Goal: Task Accomplishment & Management: Manage account settings

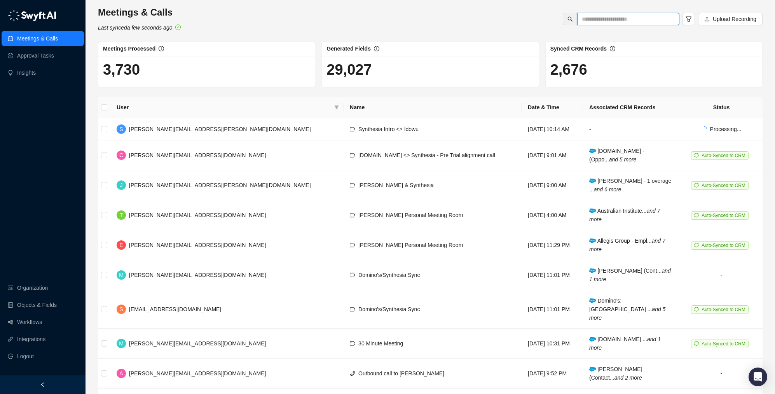
click at [608, 22] on input "text" at bounding box center [625, 19] width 87 height 9
type input "**********"
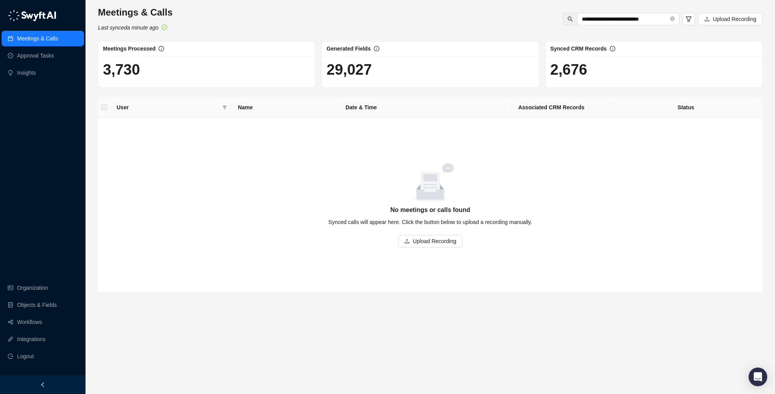
drag, startPoint x: 49, startPoint y: 296, endPoint x: 45, endPoint y: 291, distance: 6.6
click at [49, 296] on ul "Organization Objects & Fields Workflows Integrations Logout" at bounding box center [42, 321] width 85 height 87
click at [44, 290] on link "Organization" at bounding box center [32, 288] width 31 height 16
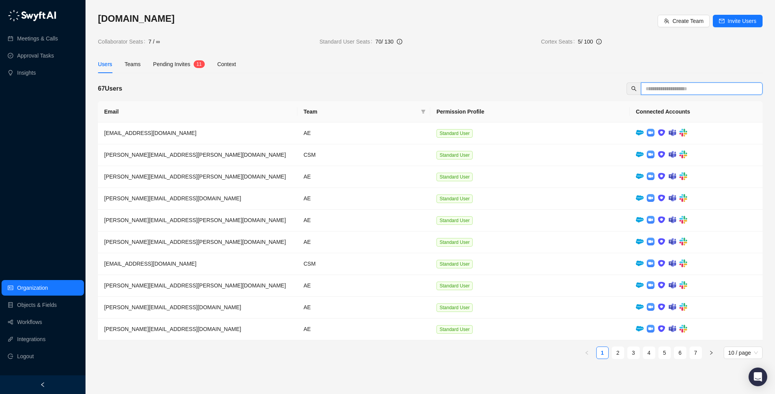
click at [668, 87] on input "text" at bounding box center [698, 88] width 106 height 9
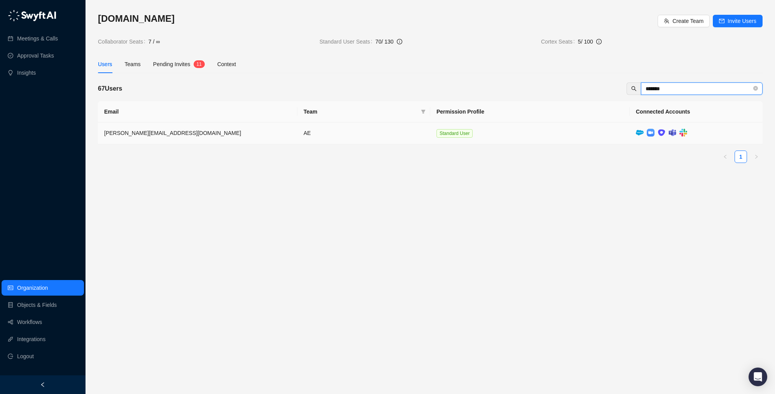
type input "*******"
click at [671, 134] on img at bounding box center [672, 132] width 8 height 7
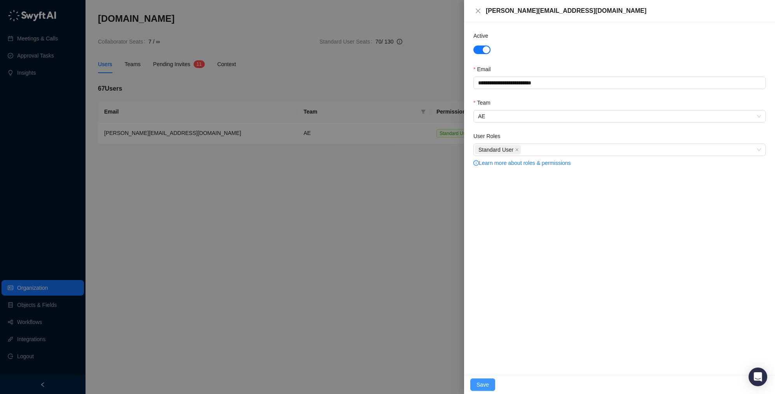
click at [481, 382] on span "Save" at bounding box center [482, 384] width 12 height 9
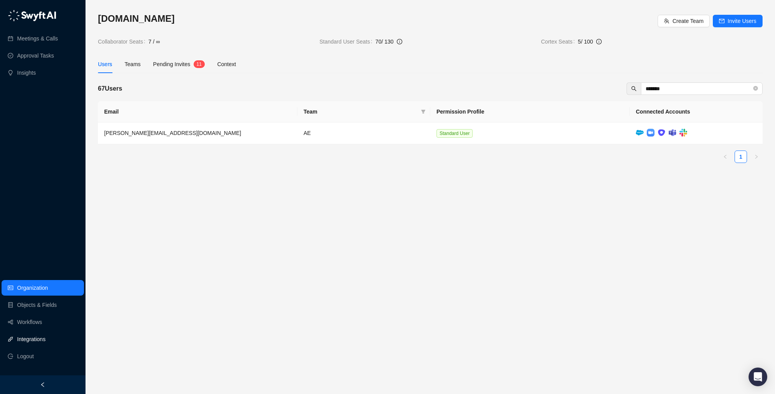
click at [45, 341] on link "Integrations" at bounding box center [31, 339] width 28 height 16
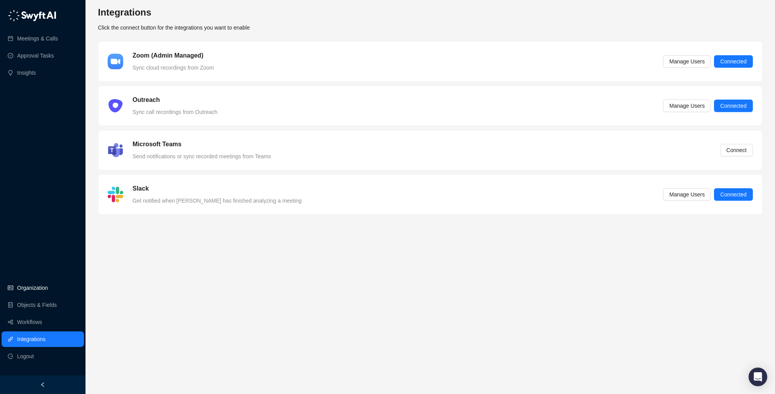
click at [37, 287] on link "Organization" at bounding box center [32, 288] width 31 height 16
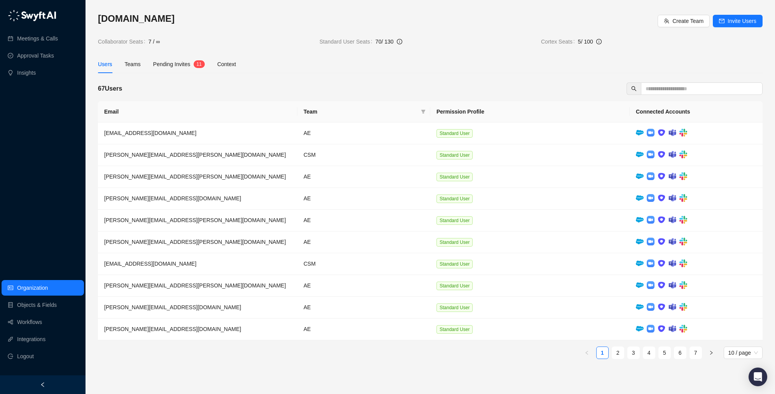
click at [178, 65] on span "Pending Invites" at bounding box center [171, 64] width 37 height 6
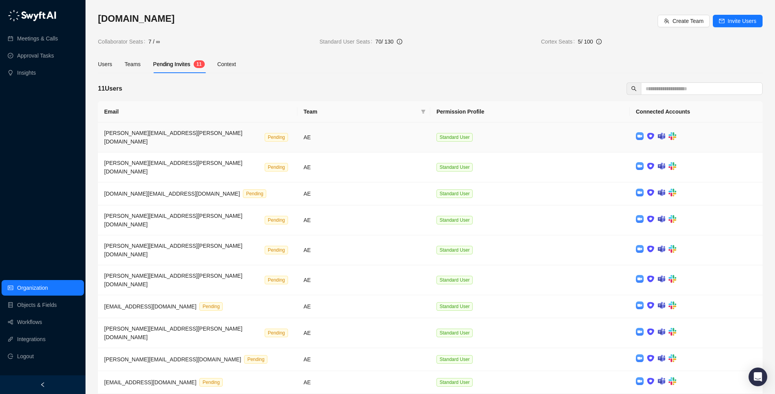
click at [729, 136] on td at bounding box center [695, 137] width 133 height 30
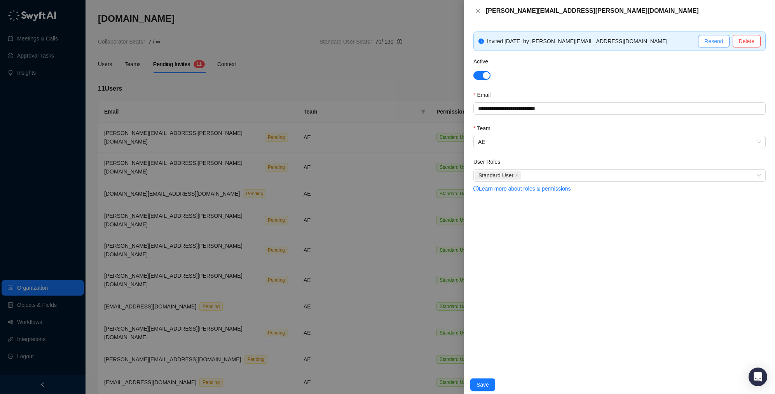
click at [713, 40] on span "Resend" at bounding box center [713, 41] width 19 height 9
click at [384, 63] on div at bounding box center [387, 197] width 775 height 394
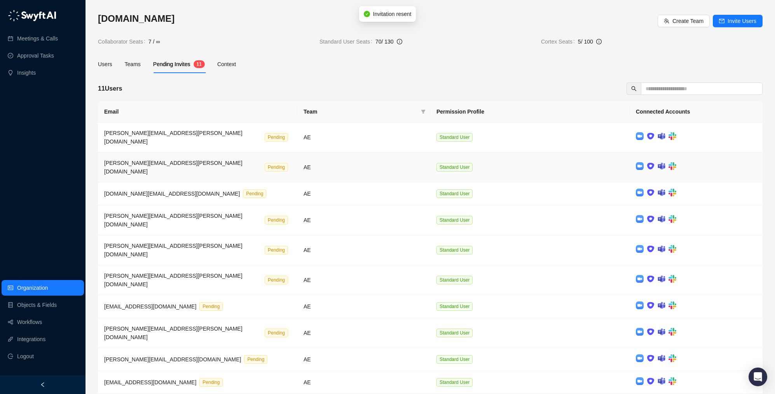
click at [697, 155] on td at bounding box center [695, 167] width 133 height 30
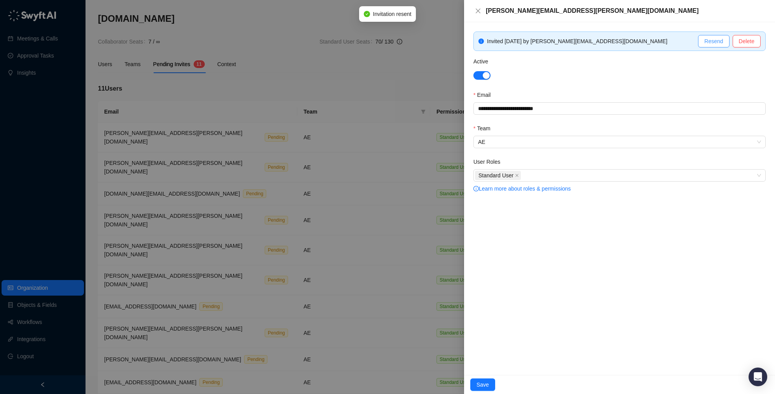
click at [710, 39] on span "Resend" at bounding box center [713, 41] width 19 height 9
drag, startPoint x: 343, startPoint y: 72, endPoint x: 335, endPoint y: 73, distance: 7.5
click at [343, 72] on div at bounding box center [387, 197] width 775 height 394
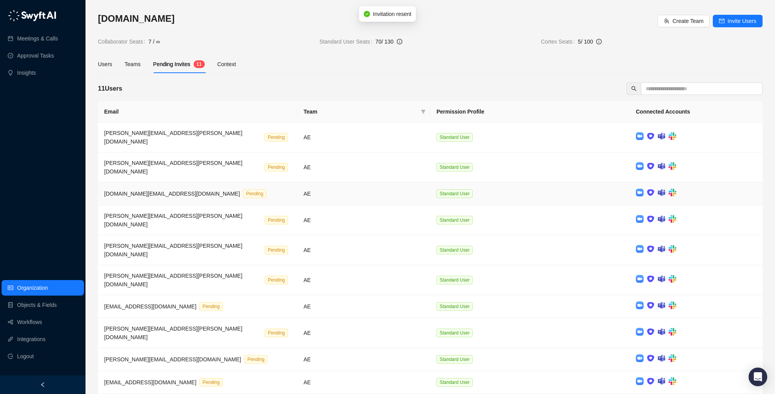
click at [380, 182] on td "AE" at bounding box center [363, 193] width 133 height 23
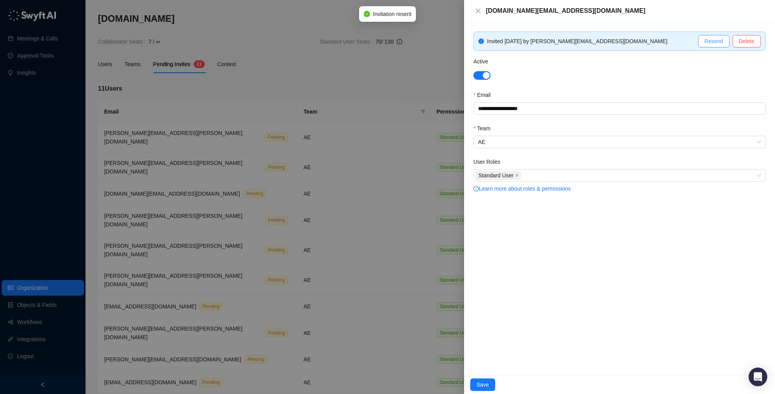
click at [708, 40] on span "Resend" at bounding box center [713, 41] width 19 height 9
click at [288, 89] on div at bounding box center [387, 197] width 775 height 394
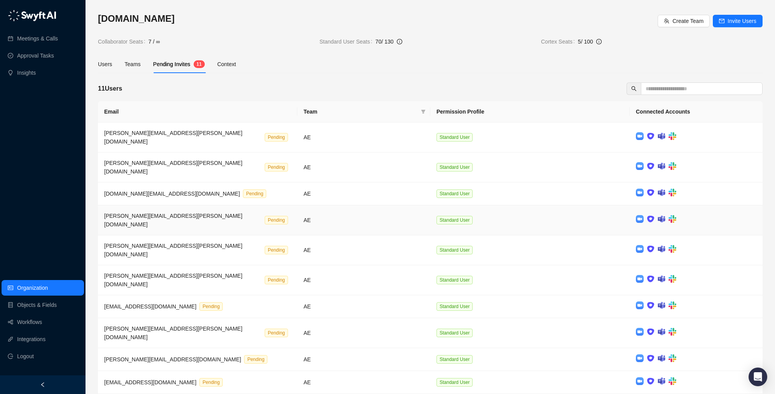
click at [511, 206] on td "Standard User" at bounding box center [529, 220] width 199 height 30
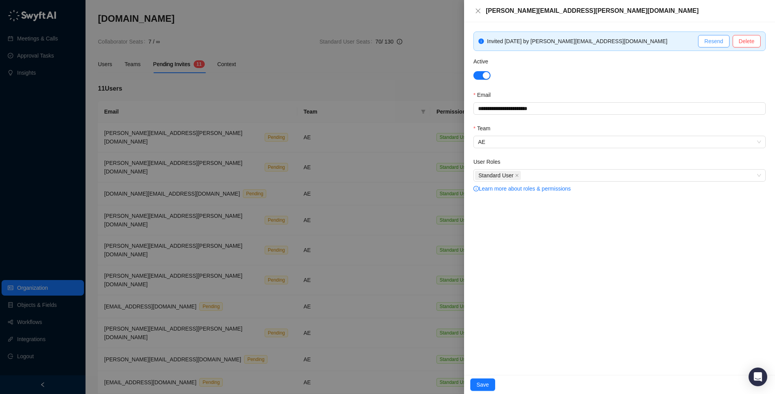
click at [710, 41] on span "Resend" at bounding box center [713, 41] width 19 height 9
click at [224, 254] on div at bounding box center [387, 197] width 775 height 394
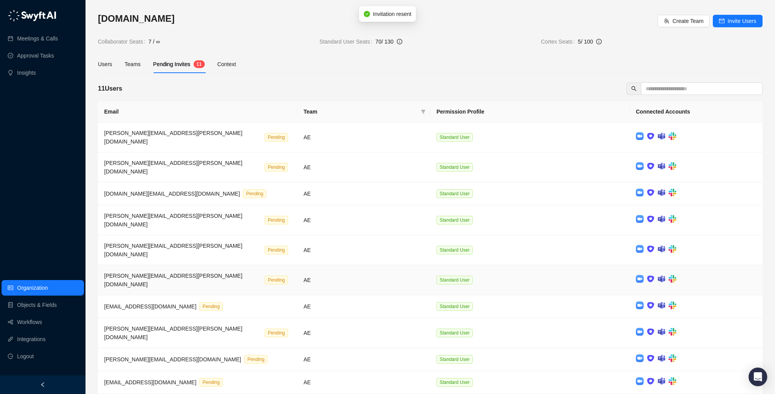
click at [244, 265] on td "joanie.kelly@synthesia.io Pending" at bounding box center [197, 280] width 199 height 30
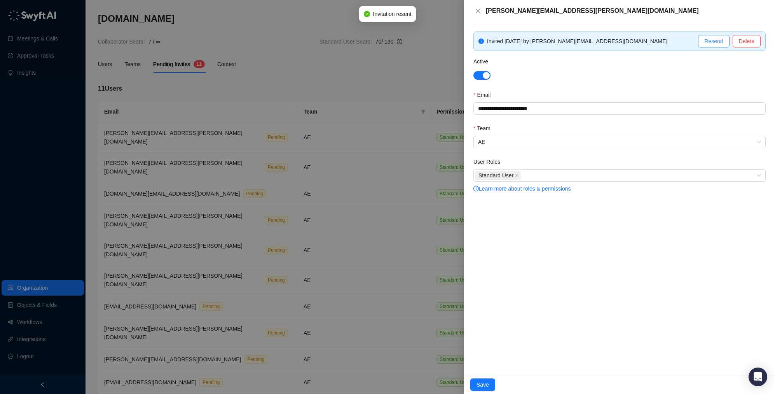
click at [711, 40] on span "Resend" at bounding box center [713, 41] width 19 height 9
click at [344, 60] on div at bounding box center [387, 197] width 775 height 394
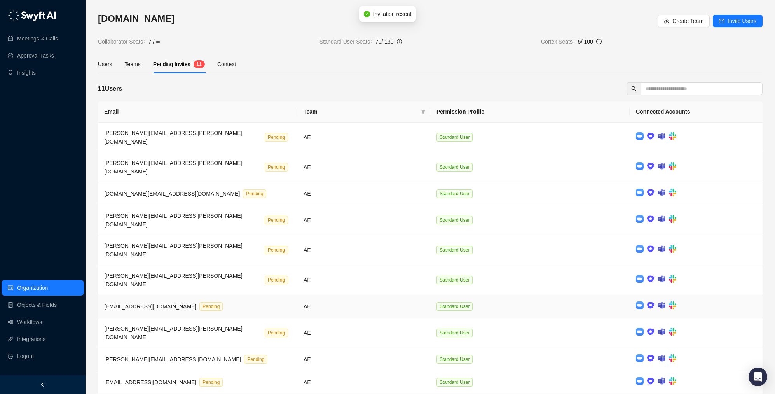
click at [293, 295] on td "maddie@synthesia.io Pending" at bounding box center [197, 306] width 199 height 23
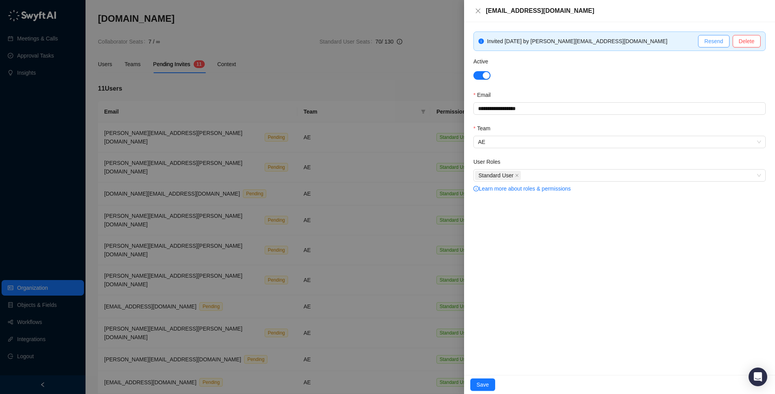
click at [713, 41] on span "Resend" at bounding box center [713, 41] width 19 height 9
drag, startPoint x: 338, startPoint y: 230, endPoint x: 354, endPoint y: 275, distance: 47.7
click at [338, 230] on div at bounding box center [387, 197] width 775 height 394
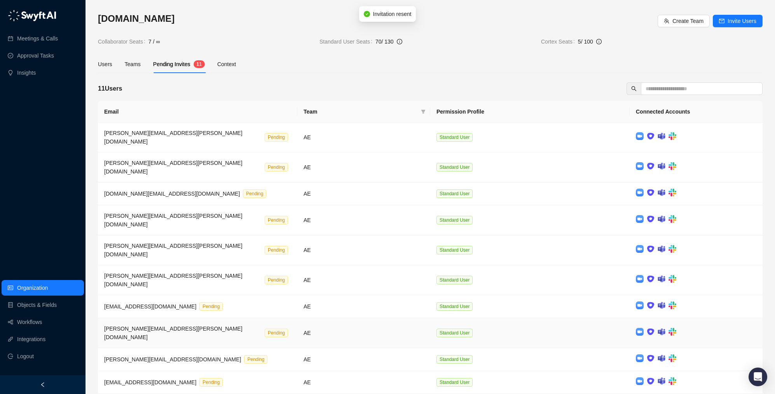
click at [377, 318] on td "AE" at bounding box center [363, 333] width 133 height 30
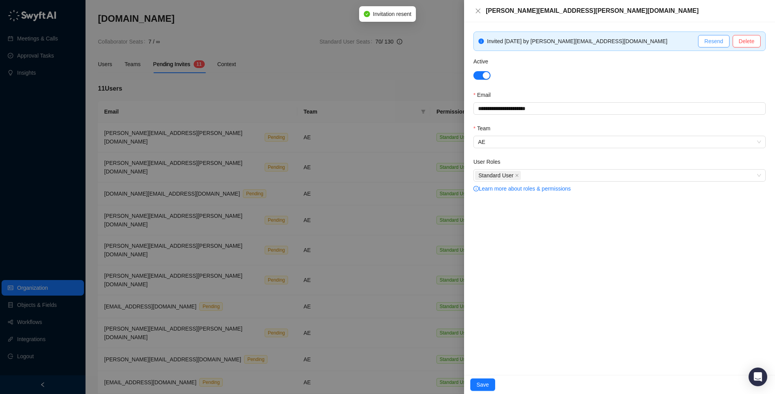
click at [708, 45] on span "Resend" at bounding box center [713, 41] width 19 height 9
click at [287, 356] on div at bounding box center [387, 197] width 775 height 394
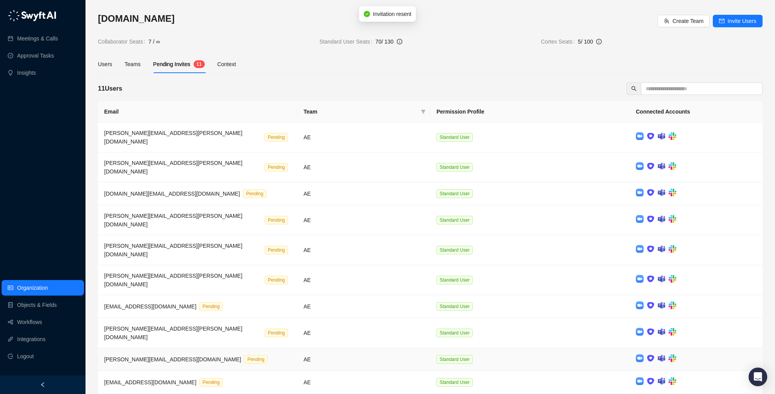
click at [234, 348] on td "monty.florin@synthesia.io Pending" at bounding box center [197, 359] width 199 height 23
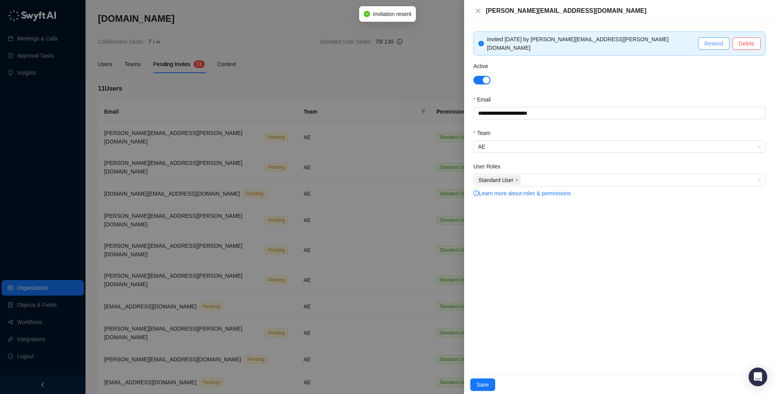
click at [712, 42] on span "Resend" at bounding box center [713, 43] width 19 height 9
click at [299, 70] on div at bounding box center [387, 197] width 775 height 394
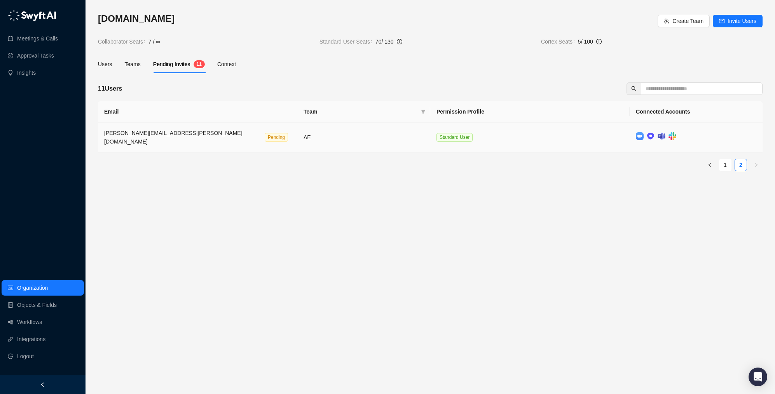
click at [400, 134] on td "AE" at bounding box center [363, 137] width 133 height 30
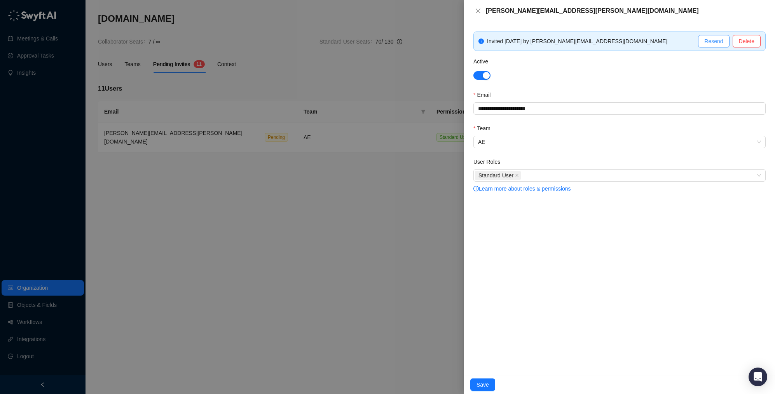
click at [705, 45] on button "Resend" at bounding box center [713, 41] width 31 height 12
click at [413, 182] on div at bounding box center [387, 197] width 775 height 394
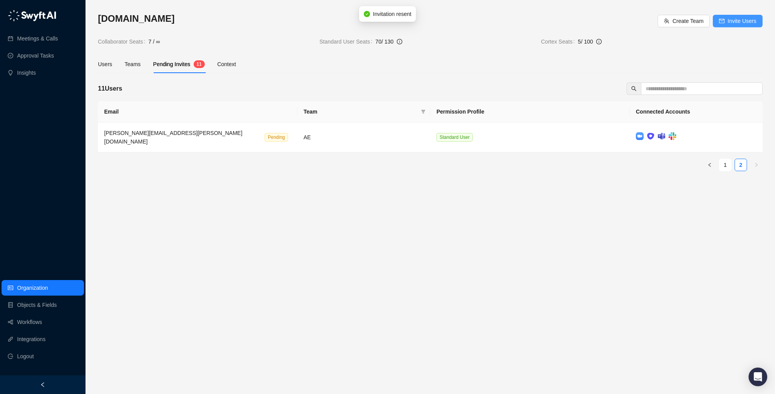
click at [734, 21] on span "Invite Users" at bounding box center [741, 21] width 29 height 9
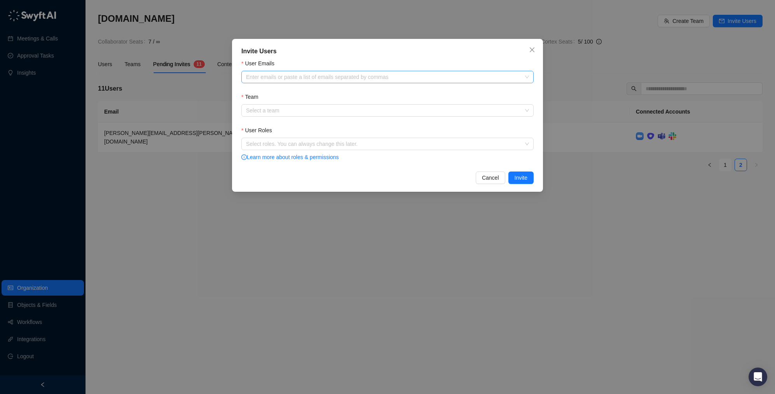
click at [446, 77] on div at bounding box center [383, 77] width 281 height 6
paste input "**********"
type input "**********"
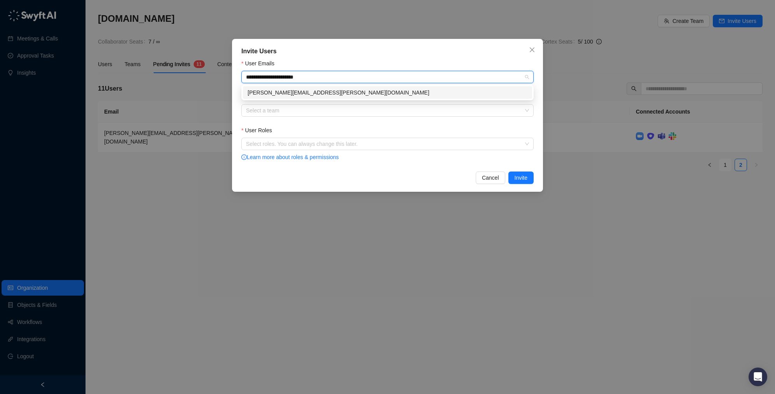
drag, startPoint x: 406, startPoint y: 96, endPoint x: 481, endPoint y: 101, distance: 75.6
click at [405, 96] on div "paul.koelle@synthesia.io" at bounding box center [388, 92] width 280 height 9
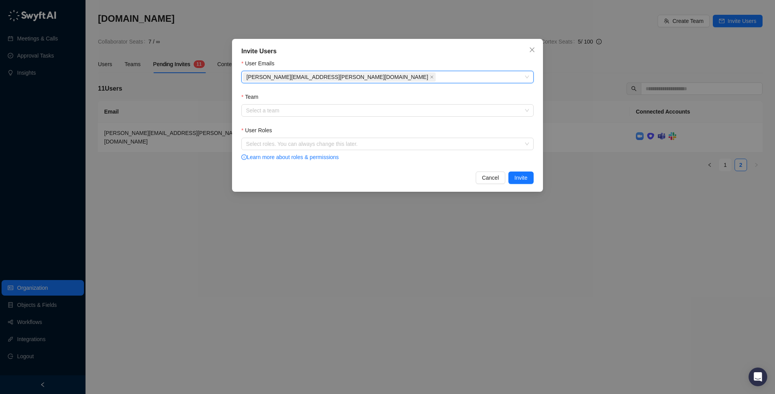
paste input "**********"
type input "**********"
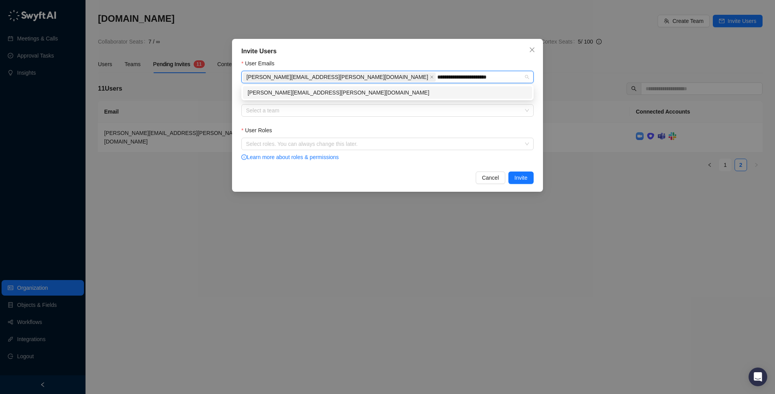
click at [358, 87] on div "[PERSON_NAME][EMAIL_ADDRESS][PERSON_NAME][DOMAIN_NAME]" at bounding box center [387, 92] width 289 height 12
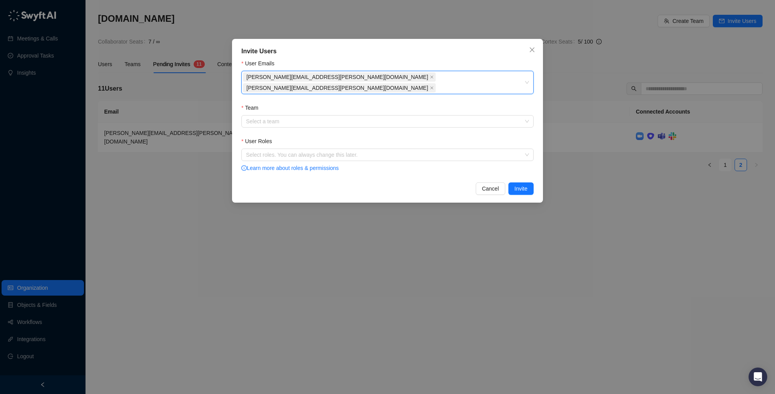
click at [449, 77] on div "paul.koelle@synthesia.io felix.spyrka@synthesia.io" at bounding box center [383, 82] width 281 height 22
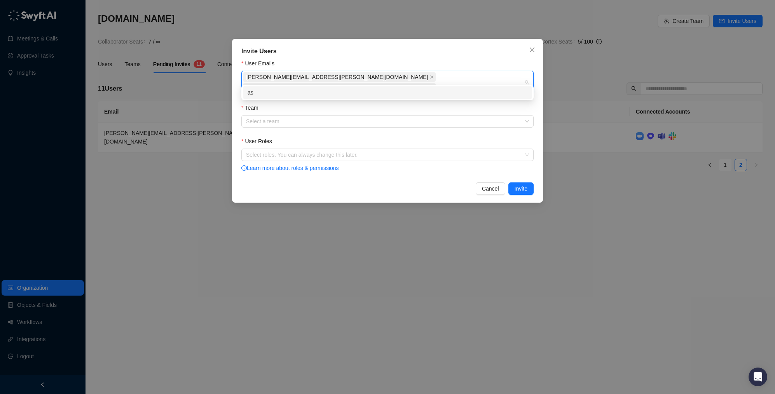
type input "*"
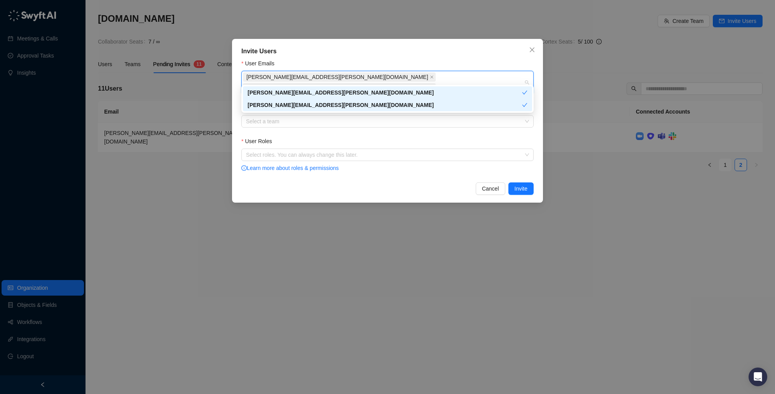
click at [534, 129] on div "Invite Users User Emails paul.koelle@synthesia.io felix.spyrka@synthesia.io Tea…" at bounding box center [387, 121] width 311 height 164
click at [351, 54] on div "Invite Users" at bounding box center [387, 51] width 292 height 9
click at [535, 51] on div "Invite Users User Emails paul.koelle@synthesia.io felix.spyrka@synthesia.io Tea…" at bounding box center [387, 121] width 311 height 164
click at [532, 51] on icon "close" at bounding box center [532, 50] width 6 height 6
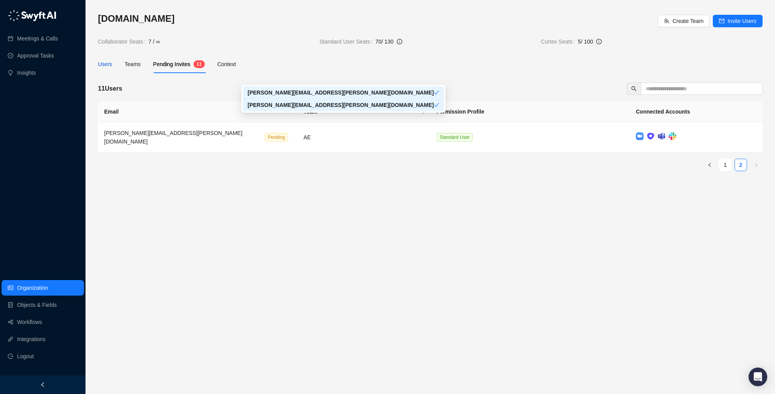
click at [99, 65] on div "Users" at bounding box center [105, 64] width 14 height 9
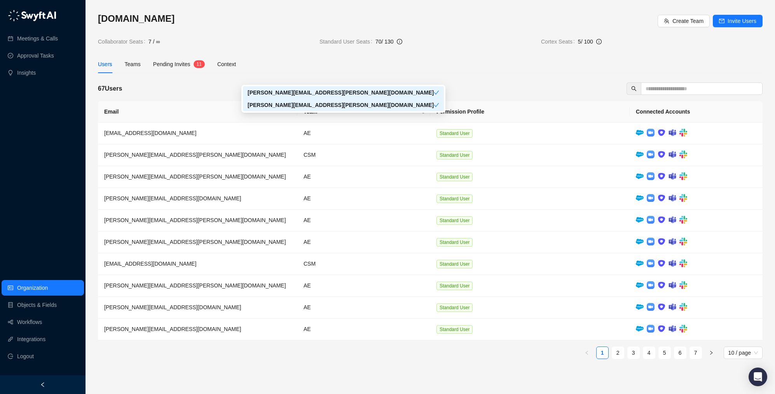
click at [329, 89] on div "67 Users" at bounding box center [430, 88] width 664 height 12
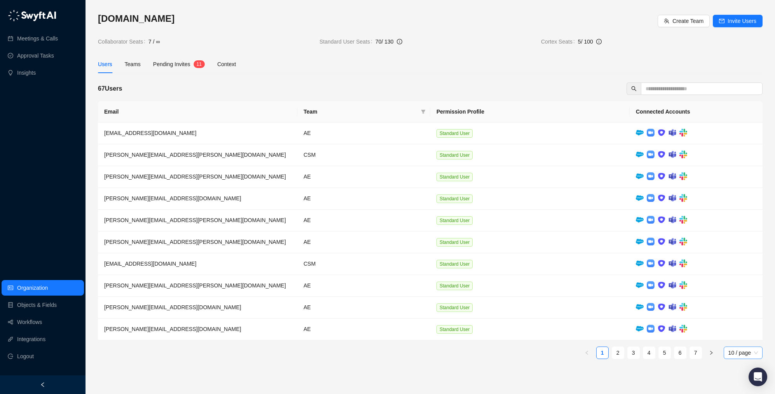
click at [750, 352] on span "10 / page" at bounding box center [743, 353] width 30 height 12
click at [743, 335] on div "100 / page" at bounding box center [743, 337] width 27 height 9
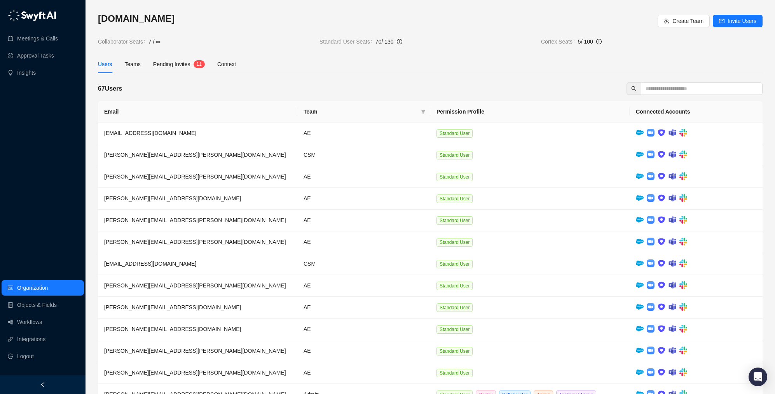
click at [308, 108] on span "Team" at bounding box center [360, 111] width 114 height 9
click at [425, 110] on icon "filter" at bounding box center [423, 111] width 5 height 5
click at [412, 226] on button "OK" at bounding box center [417, 229] width 14 height 9
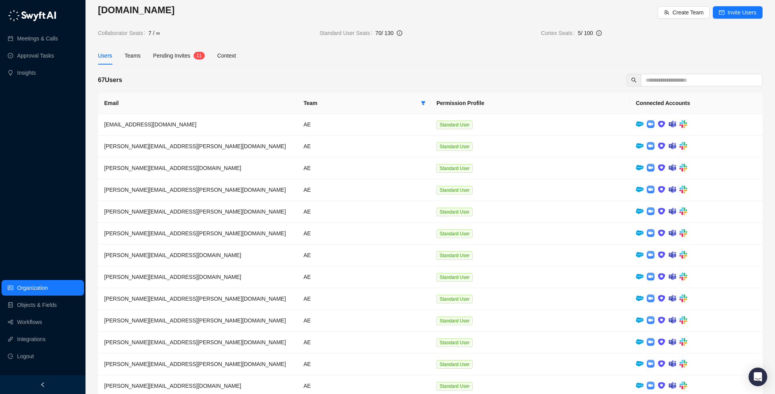
scroll to position [9, 0]
click at [732, 15] on span "Invite Users" at bounding box center [741, 11] width 29 height 9
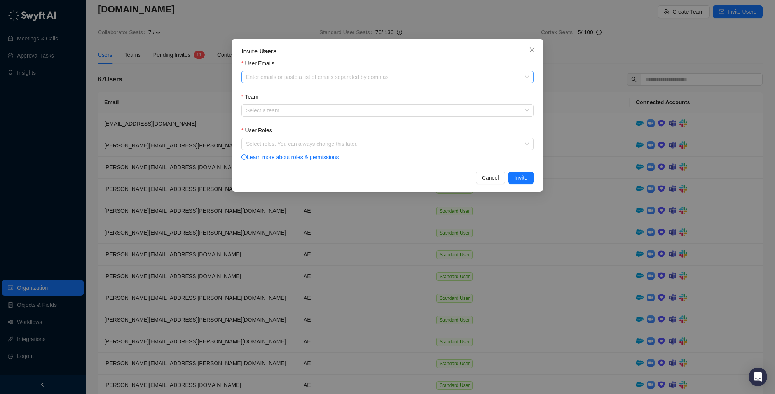
click at [424, 80] on div "Enter emails or paste a list of emails separated by commas" at bounding box center [387, 77] width 292 height 12
paste input "**********"
type input "**********"
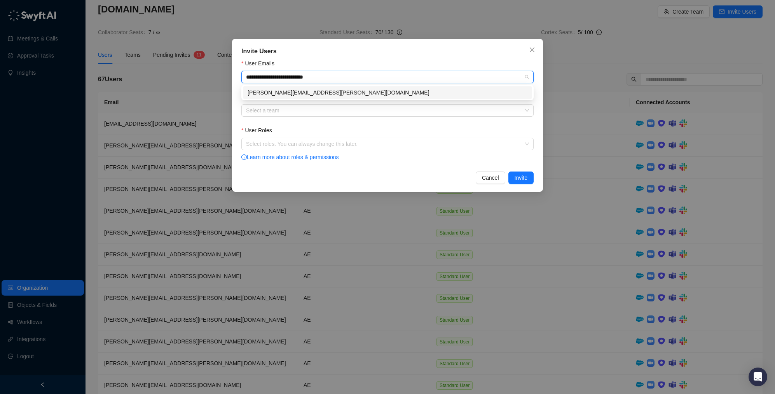
drag, startPoint x: 392, startPoint y: 92, endPoint x: 387, endPoint y: 92, distance: 5.5
click at [392, 92] on div "[PERSON_NAME][EMAIL_ADDRESS][PERSON_NAME][DOMAIN_NAME]" at bounding box center [388, 92] width 280 height 9
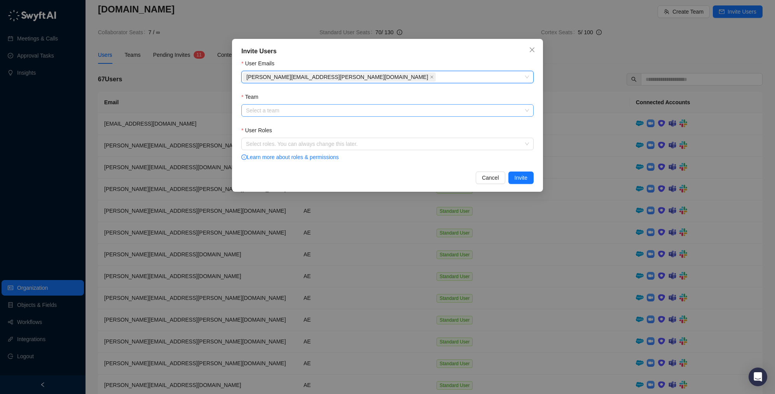
click at [351, 108] on input "Team" at bounding box center [385, 111] width 278 height 12
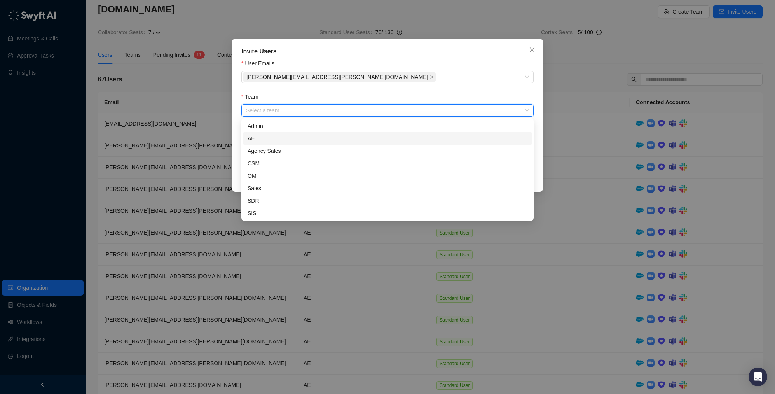
click at [316, 134] on div "AE" at bounding box center [388, 138] width 280 height 9
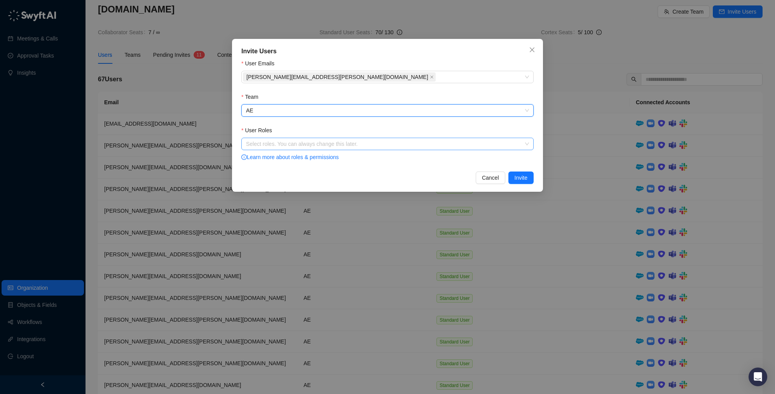
click at [327, 147] on div "Select roles. You can always change this later." at bounding box center [387, 144] width 292 height 12
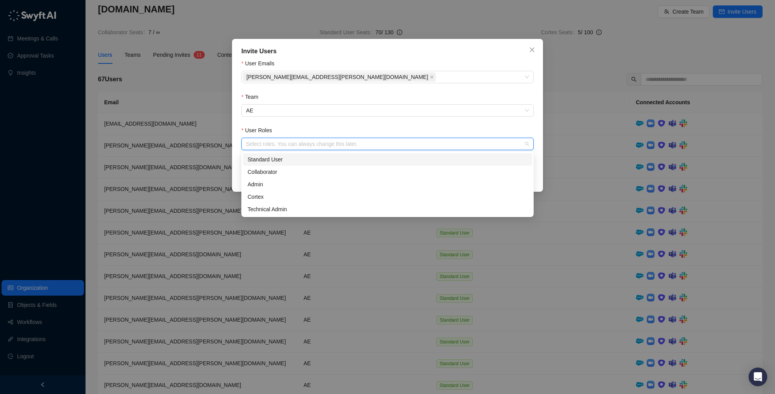
click at [344, 161] on div "Standard User" at bounding box center [388, 159] width 280 height 9
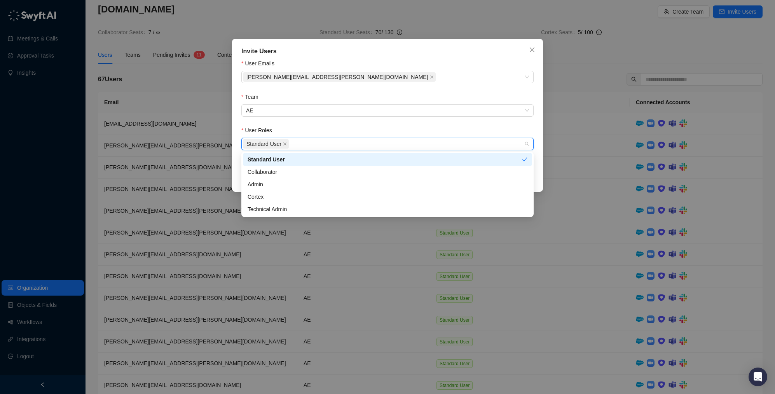
drag, startPoint x: 535, startPoint y: 162, endPoint x: 527, endPoint y: 167, distance: 9.7
click at [535, 162] on div "Invite Users User Emails [PERSON_NAME][EMAIL_ADDRESS][PERSON_NAME][DOMAIN_NAME]…" at bounding box center [387, 115] width 311 height 153
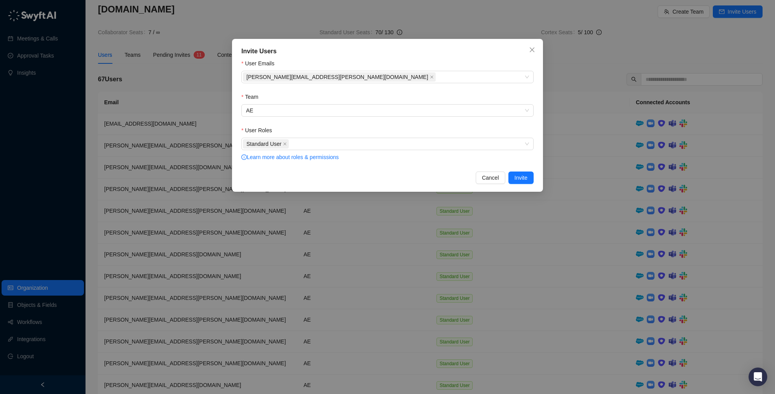
click at [520, 168] on div "Invite Users User Emails [PERSON_NAME][EMAIL_ADDRESS][PERSON_NAME][DOMAIN_NAME]…" at bounding box center [387, 115] width 311 height 153
click at [520, 176] on span "Invite" at bounding box center [520, 177] width 13 height 9
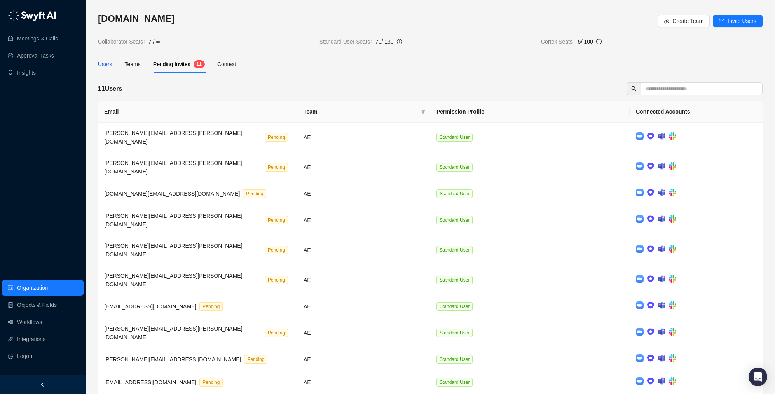
click at [109, 64] on div "Users" at bounding box center [105, 64] width 14 height 9
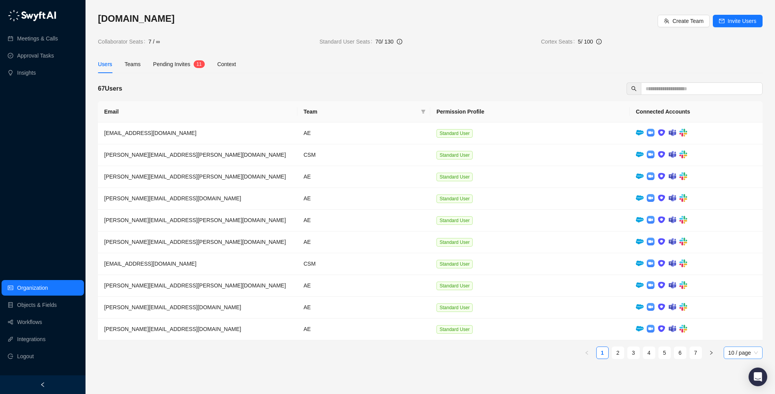
click at [749, 355] on span "10 / page" at bounding box center [743, 353] width 30 height 12
click at [746, 337] on div "100 / page" at bounding box center [743, 337] width 27 height 9
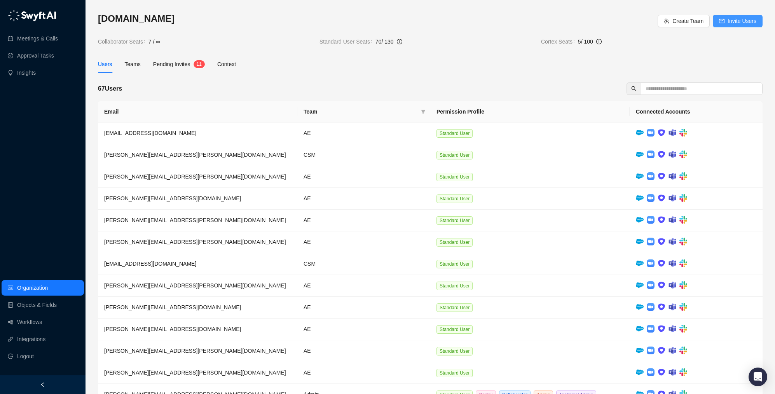
click at [739, 18] on span "Invite Users" at bounding box center [741, 21] width 29 height 9
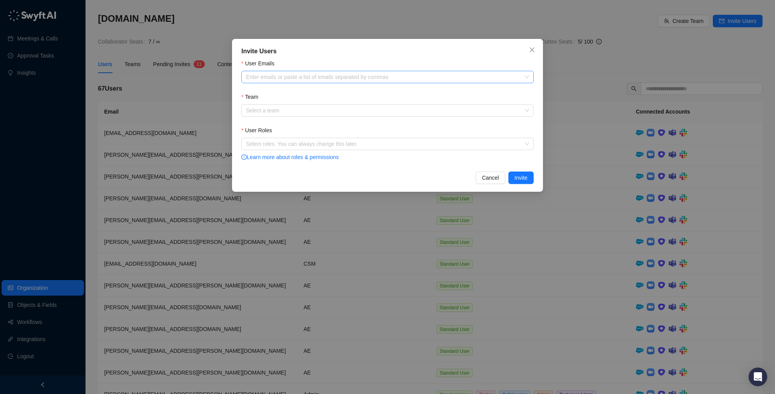
click at [334, 76] on div at bounding box center [383, 77] width 281 height 6
paste input "**********"
type input "**********"
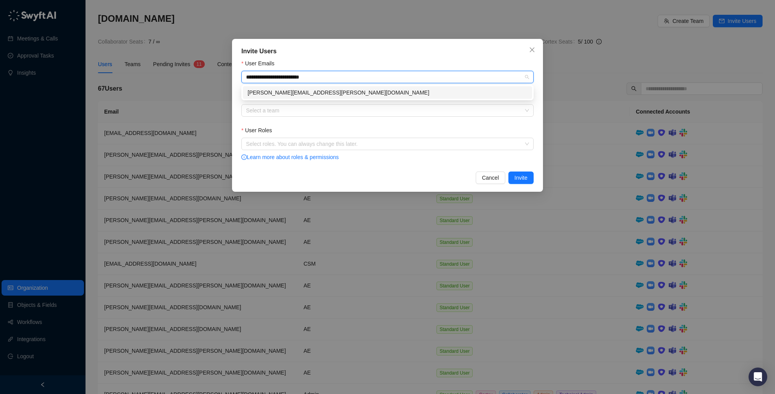
click at [316, 87] on div "[PERSON_NAME][EMAIL_ADDRESS][PERSON_NAME][DOMAIN_NAME]" at bounding box center [387, 92] width 289 height 12
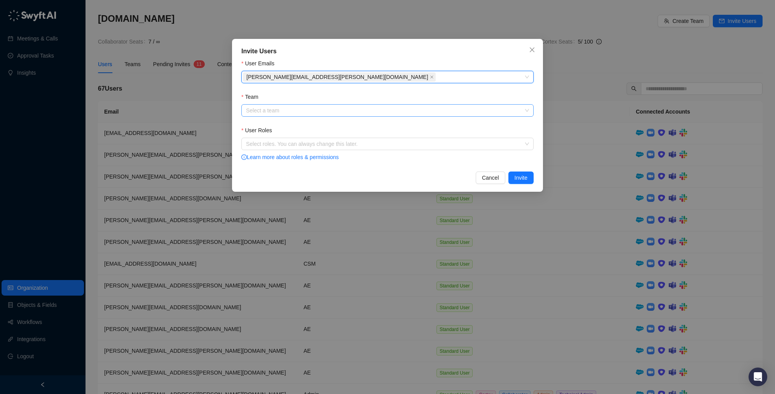
click at [310, 109] on input "Team" at bounding box center [385, 111] width 278 height 12
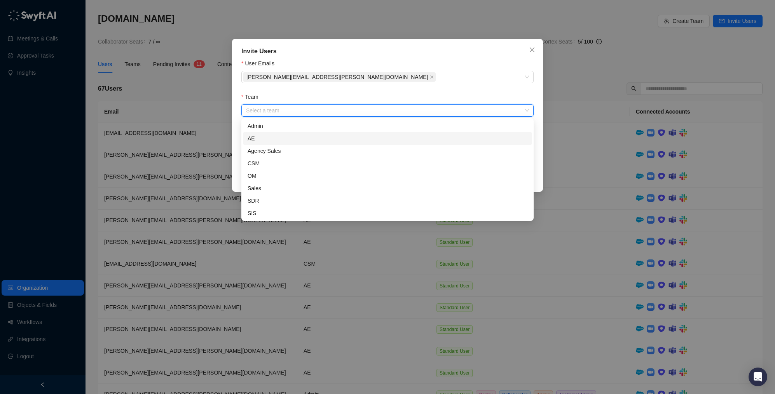
click at [296, 136] on div "AE" at bounding box center [388, 138] width 280 height 9
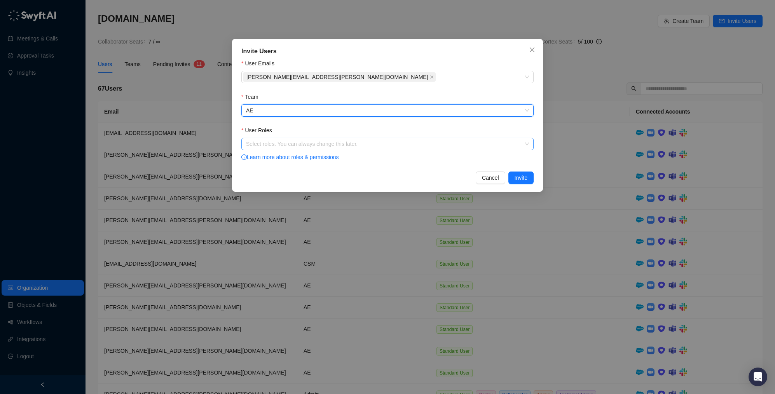
click at [310, 141] on div at bounding box center [383, 144] width 281 height 6
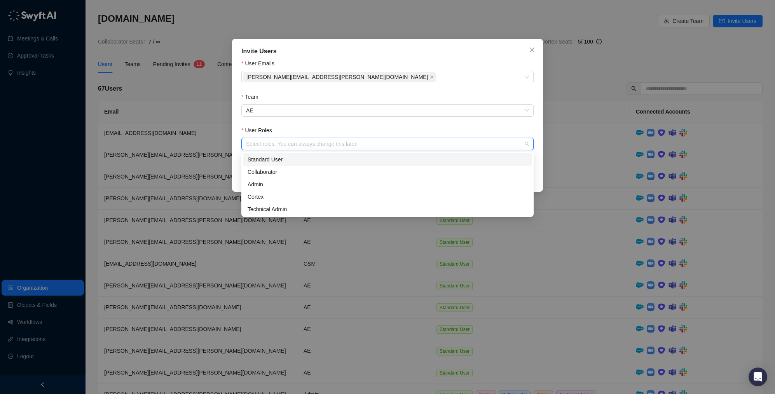
click at [289, 161] on div "Standard User" at bounding box center [388, 159] width 280 height 9
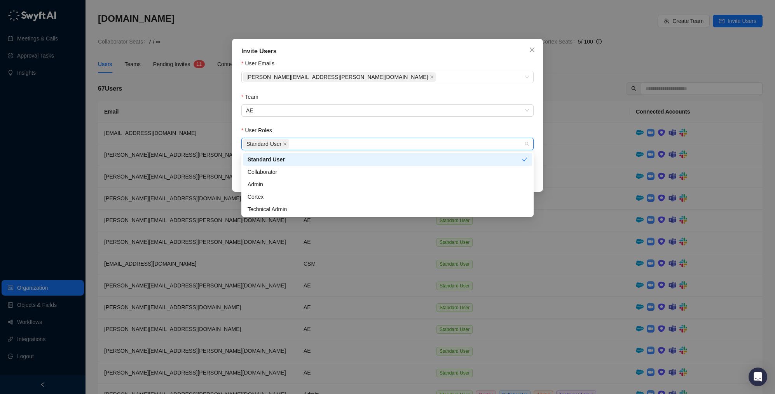
click at [381, 123] on form "User Emails [PERSON_NAME][EMAIL_ADDRESS][PERSON_NAME][DOMAIN_NAME] Team AE User…" at bounding box center [387, 110] width 292 height 103
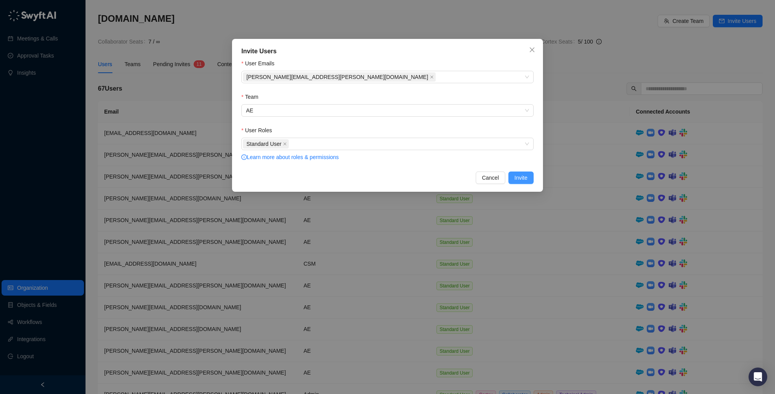
click at [519, 179] on span "Invite" at bounding box center [520, 177] width 13 height 9
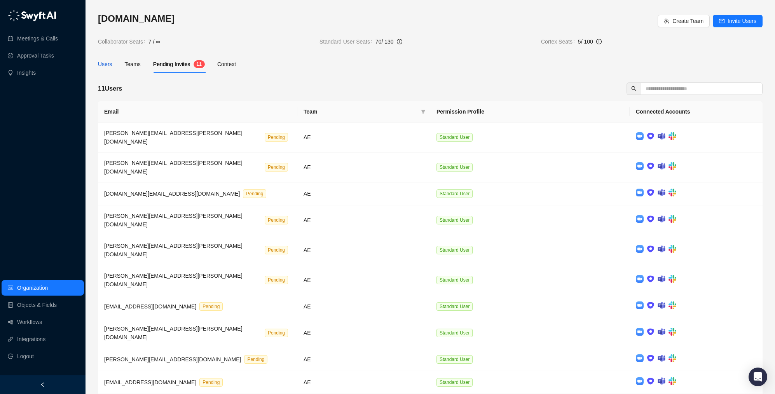
click at [108, 65] on div "Users" at bounding box center [105, 64] width 14 height 9
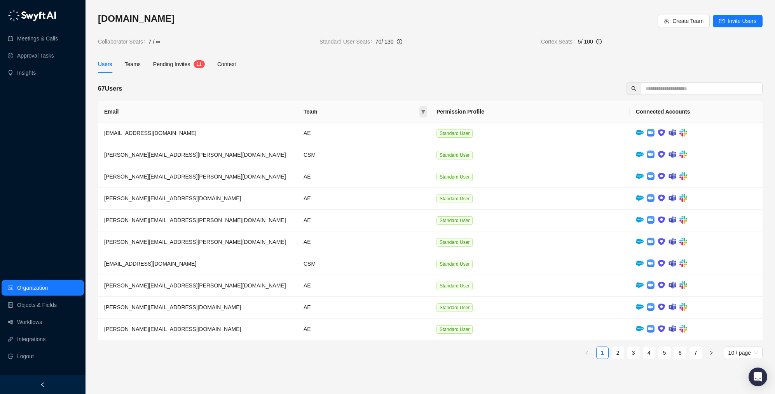
click at [422, 109] on icon "filter" at bounding box center [423, 111] width 5 height 5
click at [421, 229] on button "OK" at bounding box center [417, 229] width 14 height 9
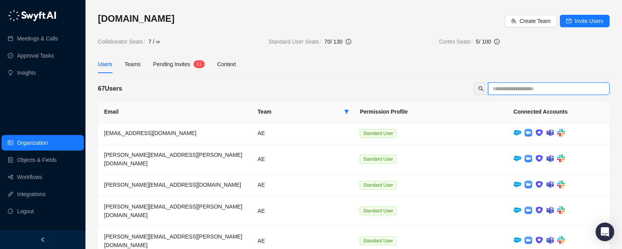
click at [523, 86] on input "text" at bounding box center [546, 88] width 106 height 9
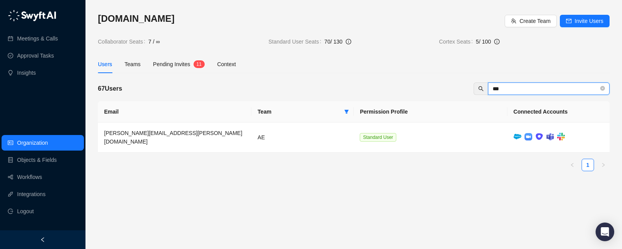
type input "****"
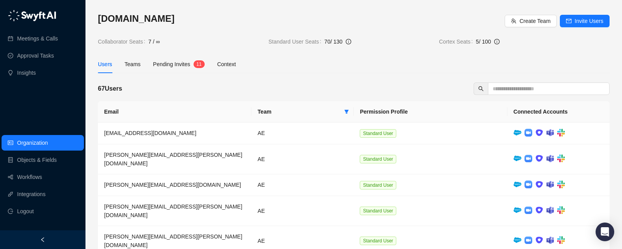
click at [173, 62] on span "Pending Invites" at bounding box center [171, 64] width 37 height 6
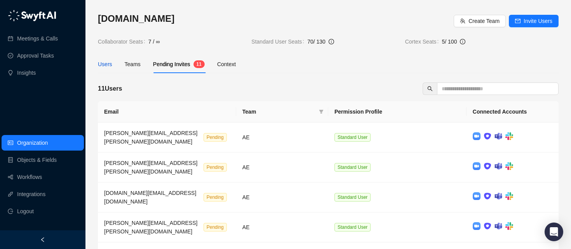
click at [103, 65] on div "Users" at bounding box center [105, 64] width 14 height 9
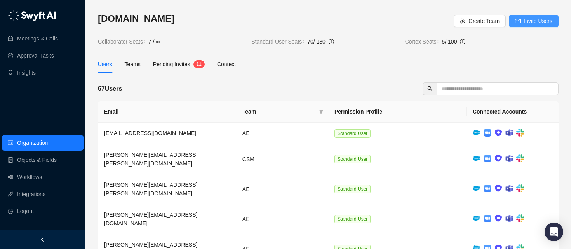
click at [536, 20] on span "Invite Users" at bounding box center [538, 21] width 29 height 9
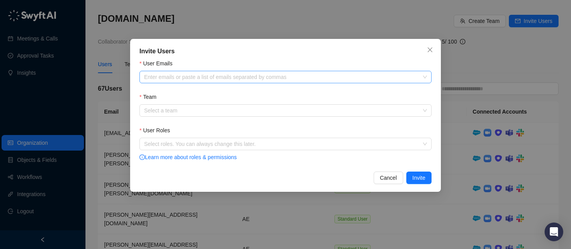
click at [245, 77] on div at bounding box center [281, 77] width 281 height 6
paste input "**********"
type input "**********"
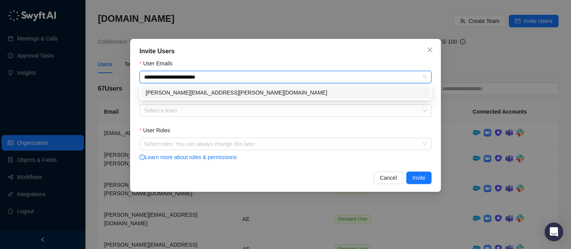
click at [219, 91] on div "[PERSON_NAME][EMAIL_ADDRESS][PERSON_NAME][DOMAIN_NAME]" at bounding box center [286, 92] width 280 height 9
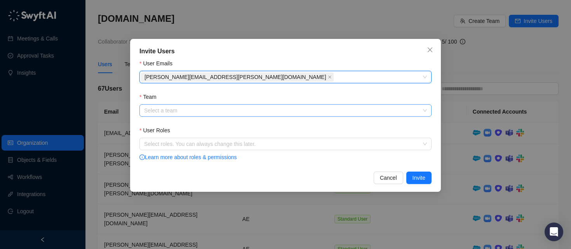
click at [201, 109] on input "Team" at bounding box center [283, 111] width 278 height 12
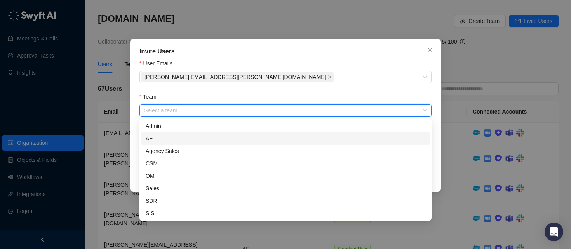
click at [184, 136] on div "AE" at bounding box center [286, 138] width 280 height 9
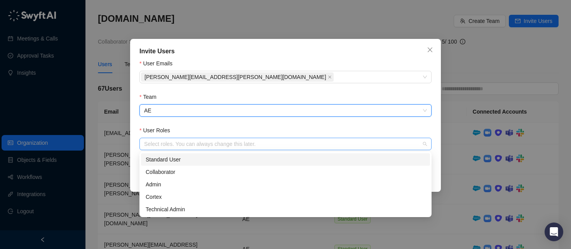
click at [177, 143] on div at bounding box center [281, 144] width 281 height 6
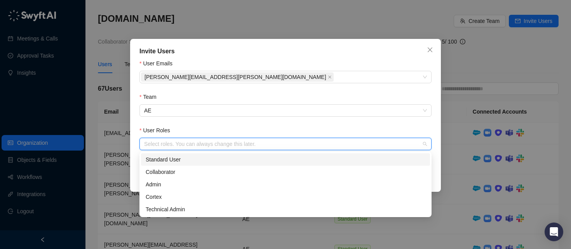
click at [183, 163] on div "Standard User" at bounding box center [286, 159] width 280 height 9
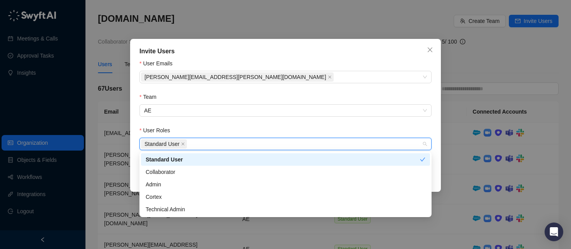
click at [287, 122] on form "User Emails [PERSON_NAME][EMAIL_ADDRESS][PERSON_NAME][DOMAIN_NAME] Team AE User…" at bounding box center [285, 110] width 292 height 103
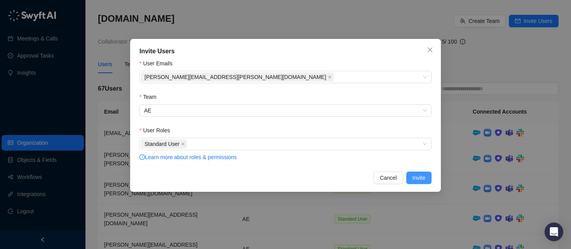
click at [421, 178] on span "Invite" at bounding box center [419, 177] width 13 height 9
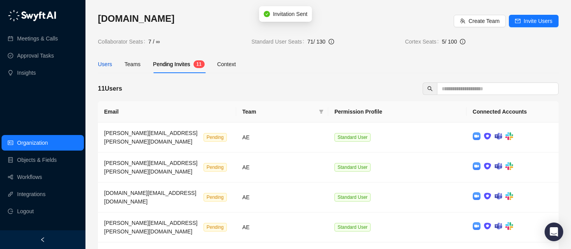
click at [108, 63] on div "Users" at bounding box center [105, 64] width 14 height 9
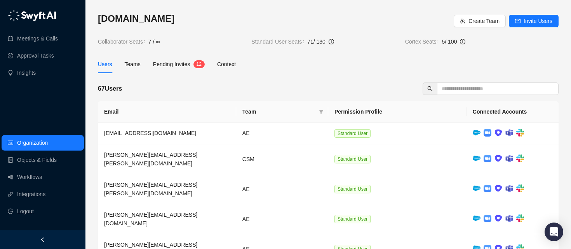
click at [177, 69] on div "Pending Invites 1 2" at bounding box center [179, 64] width 52 height 18
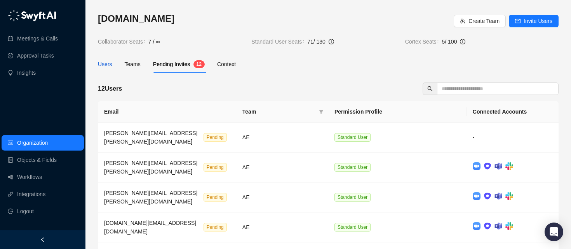
click at [109, 66] on div "Users" at bounding box center [105, 64] width 14 height 9
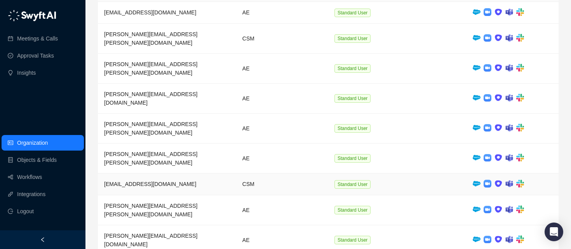
scroll to position [122, 0]
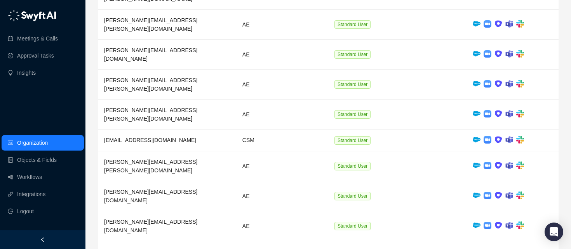
scroll to position [0, 0]
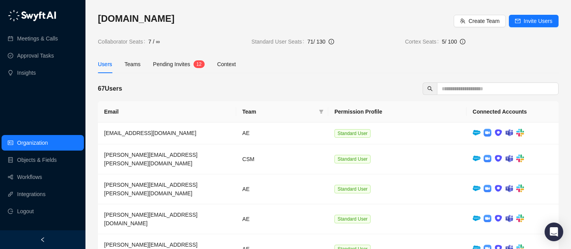
click at [169, 59] on div "Pending Invites 1 2" at bounding box center [179, 64] width 52 height 18
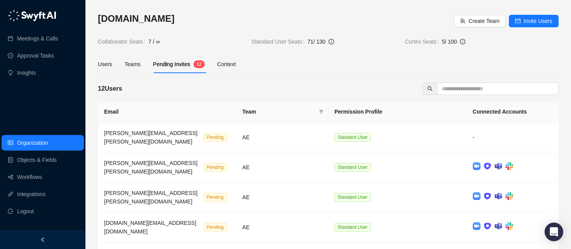
click at [110, 113] on th "Email" at bounding box center [167, 111] width 138 height 21
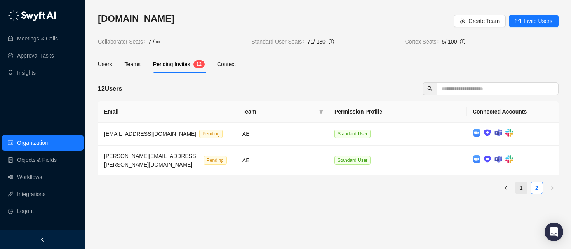
click at [523, 182] on link "1" at bounding box center [522, 188] width 12 height 12
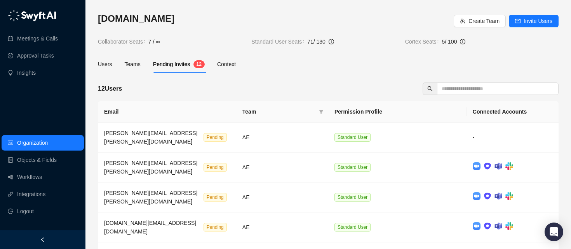
drag, startPoint x: 534, startPoint y: 20, endPoint x: 521, endPoint y: 21, distance: 12.8
click at [534, 20] on span "Invite Users" at bounding box center [538, 21] width 29 height 9
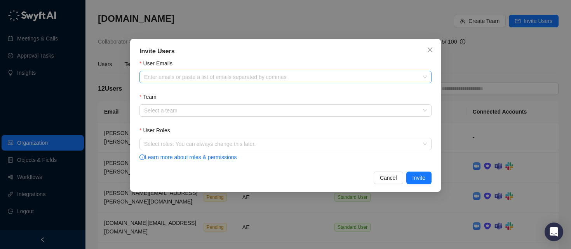
click at [232, 75] on div at bounding box center [281, 77] width 281 height 6
paste input "**********"
type input "**********"
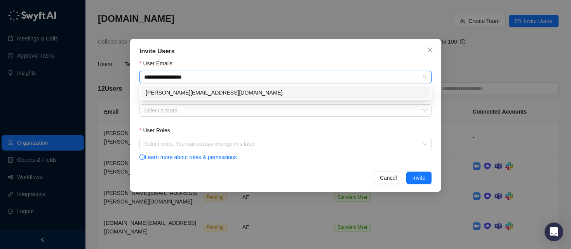
click at [206, 88] on div "[PERSON_NAME][EMAIL_ADDRESS][DOMAIN_NAME]" at bounding box center [286, 92] width 280 height 9
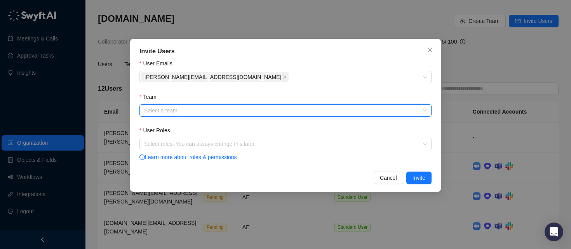
click at [188, 108] on input "Team" at bounding box center [283, 111] width 278 height 12
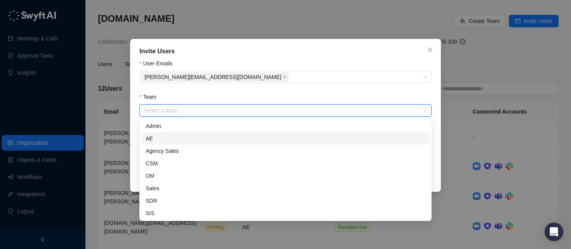
click at [176, 136] on div "AE" at bounding box center [286, 138] width 280 height 9
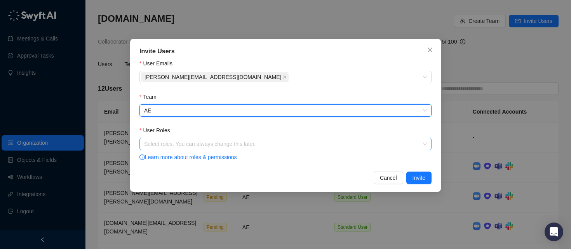
click at [187, 145] on div at bounding box center [281, 144] width 281 height 6
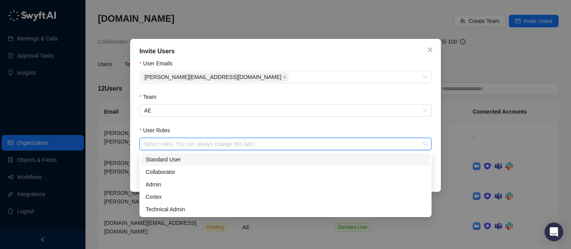
click at [183, 161] on div "Standard User" at bounding box center [286, 159] width 280 height 9
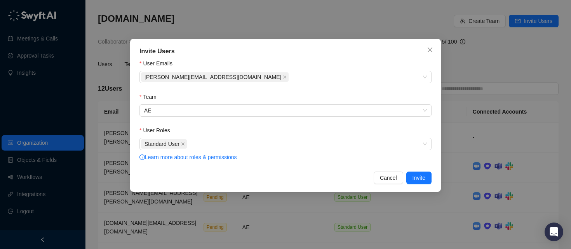
drag, startPoint x: 435, startPoint y: 166, endPoint x: 434, endPoint y: 170, distance: 4.2
click at [435, 166] on div "Invite Users User Emails [PERSON_NAME][EMAIL_ADDRESS][DOMAIN_NAME] Team AE User…" at bounding box center [285, 115] width 311 height 153
click at [424, 176] on span "Invite" at bounding box center [419, 177] width 13 height 9
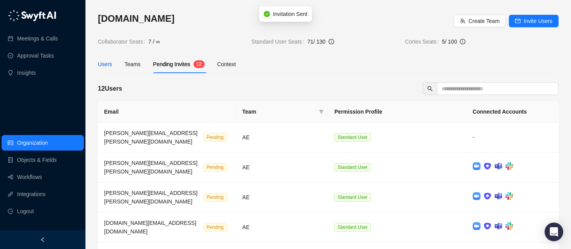
click at [103, 62] on div "Users" at bounding box center [105, 64] width 14 height 9
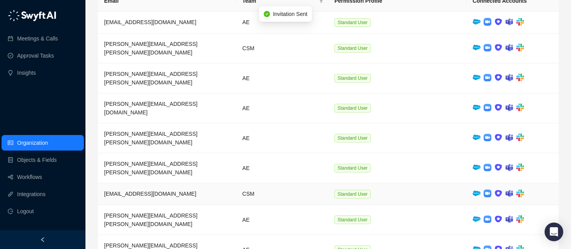
scroll to position [122, 0]
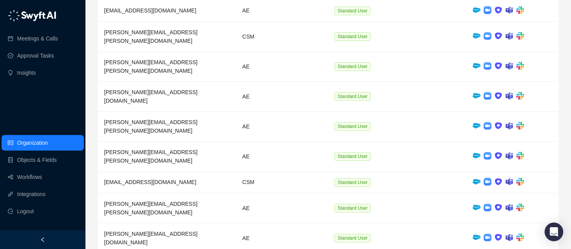
drag, startPoint x: 533, startPoint y: 216, endPoint x: 518, endPoint y: 216, distance: 14.8
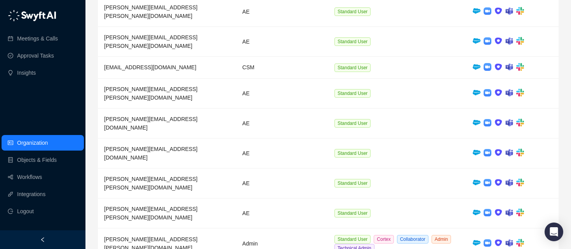
scroll to position [0, 0]
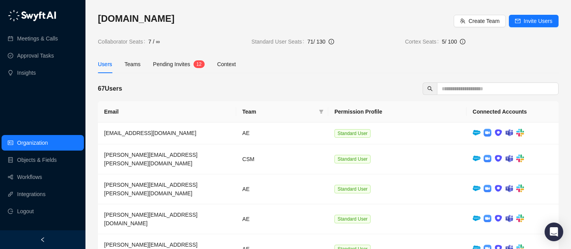
click at [189, 69] on div "Pending Invites 1 2" at bounding box center [179, 64] width 52 height 18
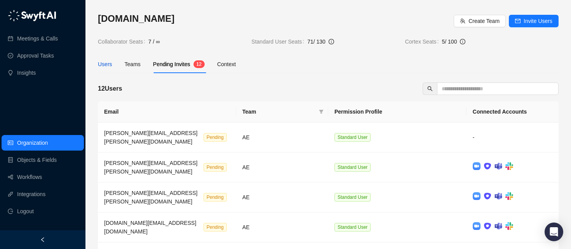
click at [101, 63] on div "Users" at bounding box center [105, 64] width 14 height 9
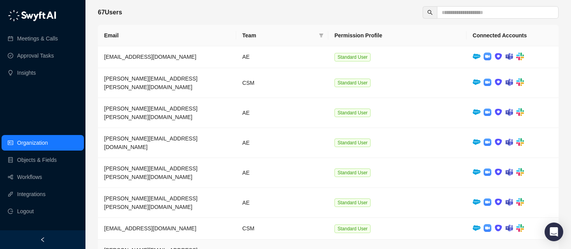
scroll to position [122, 0]
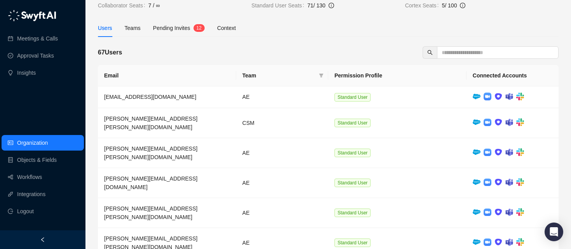
scroll to position [0, 0]
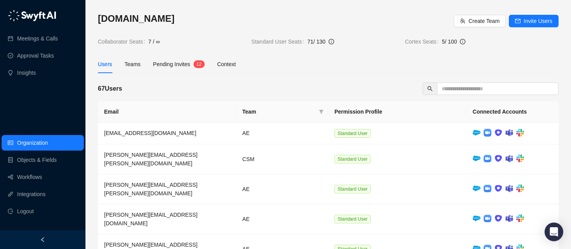
click at [188, 72] on div "Pending Invites 1 2" at bounding box center [179, 64] width 52 height 18
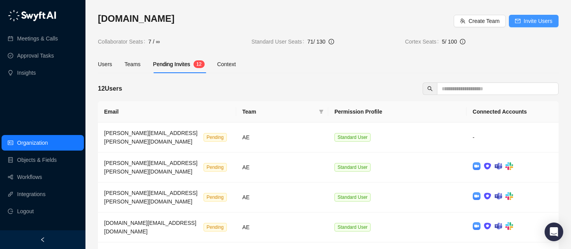
scroll to position [0, 0]
click at [549, 18] on span "Invite Users" at bounding box center [538, 20] width 29 height 9
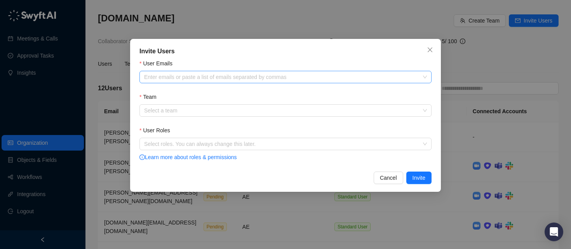
click at [225, 78] on div at bounding box center [281, 77] width 281 height 6
paste input "**********"
type input "**********"
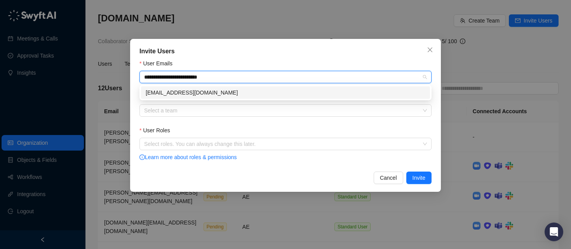
click at [216, 93] on div "[EMAIL_ADDRESS][DOMAIN_NAME]" at bounding box center [286, 92] width 280 height 9
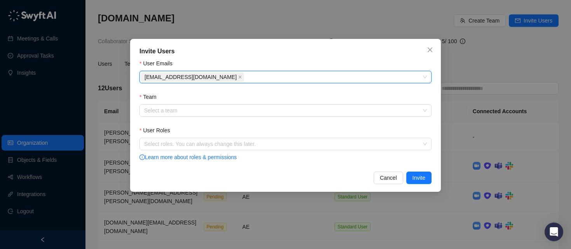
paste input "**********"
type input "**********"
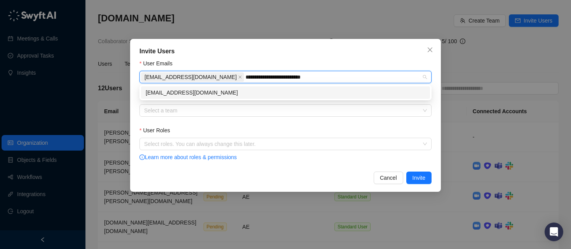
click at [260, 91] on div "[EMAIL_ADDRESS][DOMAIN_NAME]" at bounding box center [286, 92] width 280 height 9
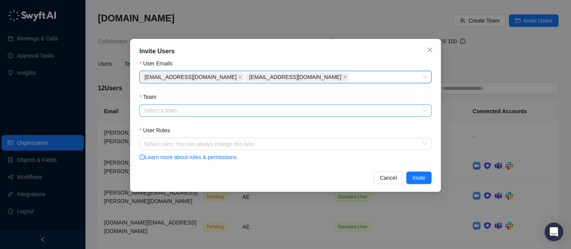
click at [208, 110] on input "Team" at bounding box center [283, 111] width 278 height 12
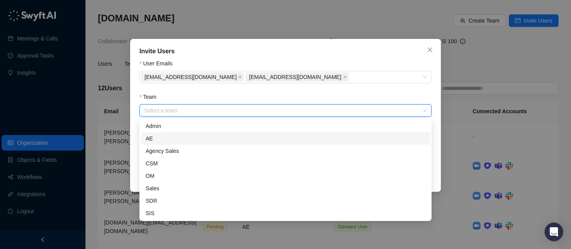
click at [188, 136] on div "AE" at bounding box center [286, 138] width 280 height 9
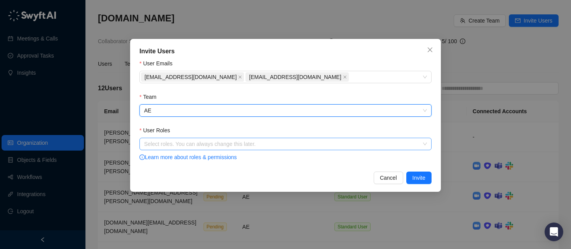
click at [178, 145] on div at bounding box center [281, 144] width 281 height 6
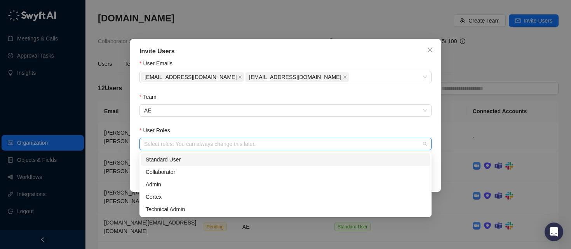
drag, startPoint x: 181, startPoint y: 158, endPoint x: 193, endPoint y: 157, distance: 11.4
click at [181, 158] on div "Standard User" at bounding box center [286, 159] width 280 height 9
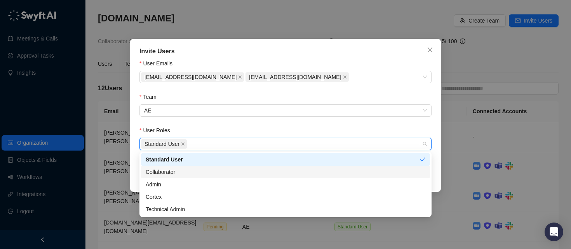
click at [436, 166] on div "Invite Users User Emails [EMAIL_ADDRESS][DOMAIN_NAME] [DOMAIN_NAME][EMAIL_ADDRE…" at bounding box center [285, 115] width 311 height 153
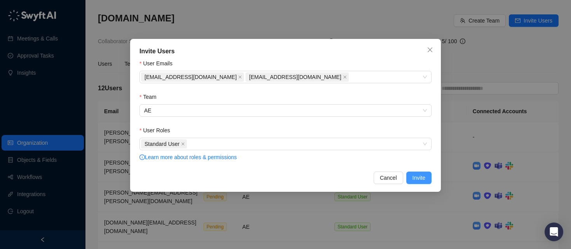
click at [422, 174] on span "Invite" at bounding box center [419, 177] width 13 height 9
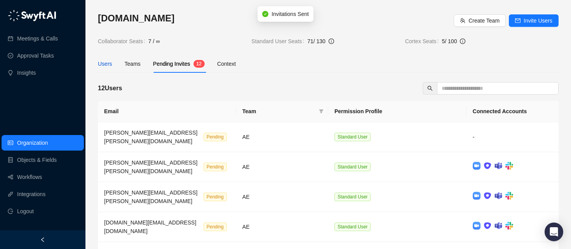
click at [101, 63] on div "Users" at bounding box center [105, 63] width 14 height 9
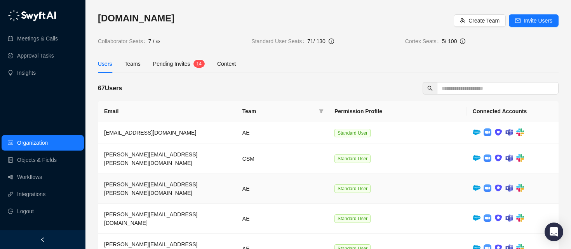
scroll to position [122, 0]
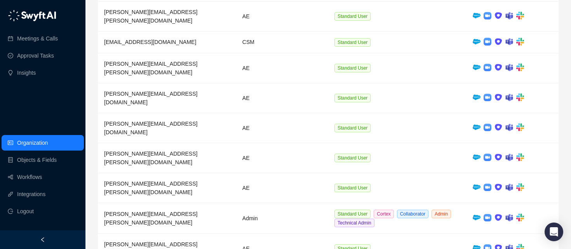
scroll to position [77, 0]
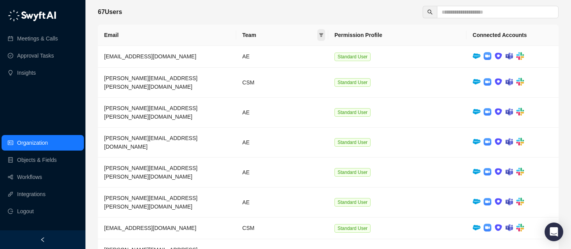
click at [320, 33] on icon "filter" at bounding box center [321, 35] width 4 height 4
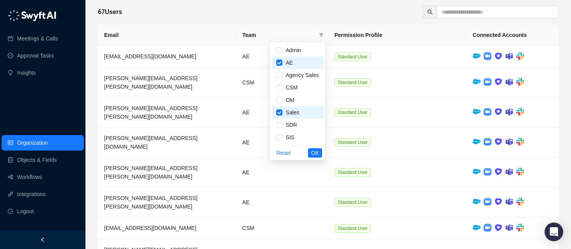
click at [317, 154] on span "OK" at bounding box center [315, 152] width 8 height 9
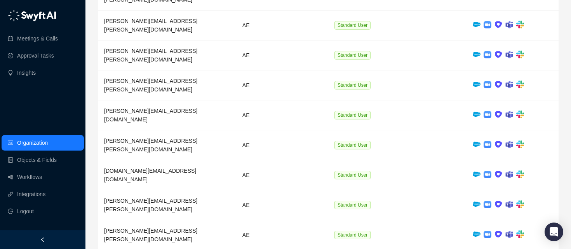
scroll to position [0, 0]
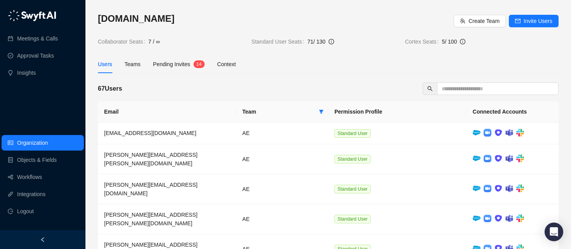
click at [178, 65] on span "Pending Invites" at bounding box center [171, 64] width 37 height 6
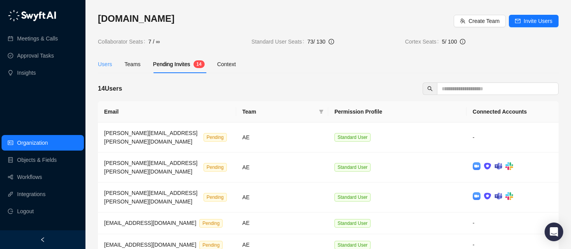
click at [104, 70] on div "Users" at bounding box center [105, 64] width 14 height 18
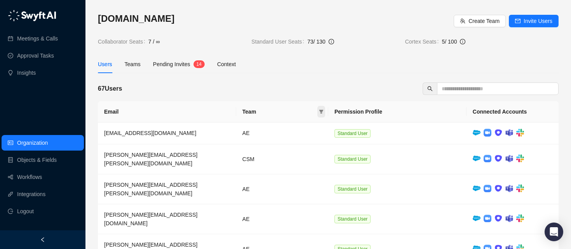
click at [322, 110] on icon "filter" at bounding box center [321, 112] width 4 height 4
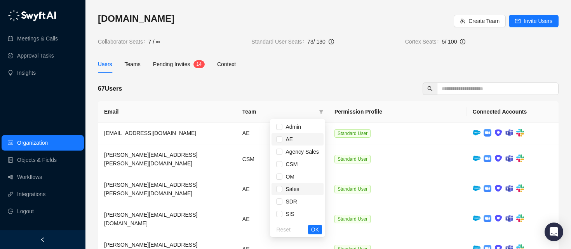
drag, startPoint x: 288, startPoint y: 138, endPoint x: 287, endPoint y: 193, distance: 54.8
click at [287, 138] on span "AE" at bounding box center [287, 139] width 10 height 9
click at [288, 190] on span "Sales" at bounding box center [290, 189] width 17 height 9
drag, startPoint x: 314, startPoint y: 227, endPoint x: 362, endPoint y: 243, distance: 50.7
click at [316, 227] on span "OK" at bounding box center [315, 229] width 8 height 9
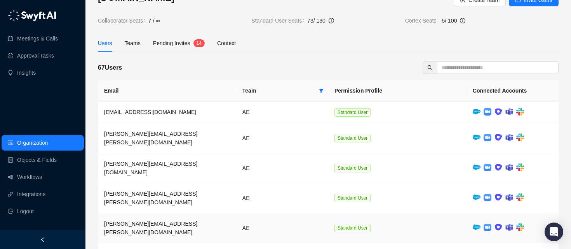
scroll to position [122, 0]
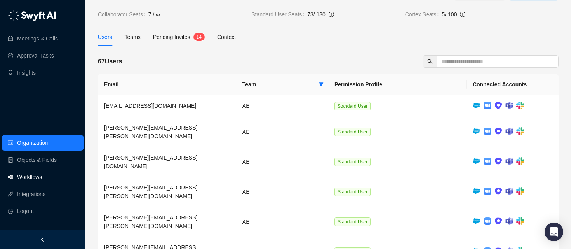
scroll to position [0, 0]
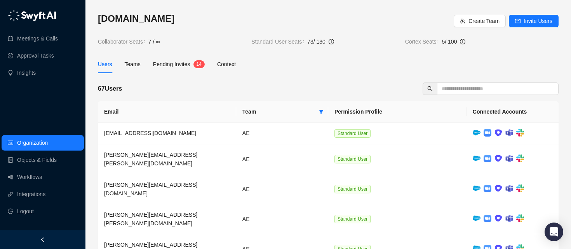
click at [171, 65] on span "Pending Invites" at bounding box center [171, 64] width 37 height 6
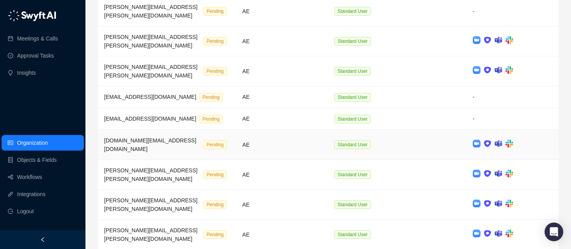
scroll to position [130, 0]
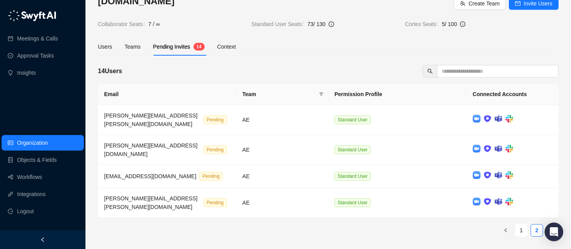
scroll to position [0, 0]
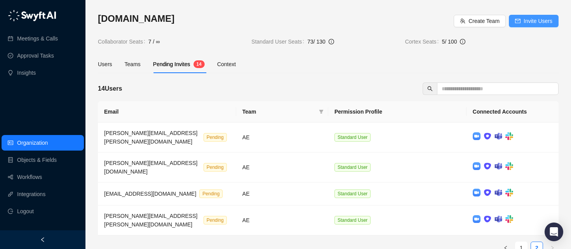
click at [528, 22] on span "Invite Users" at bounding box center [538, 21] width 29 height 9
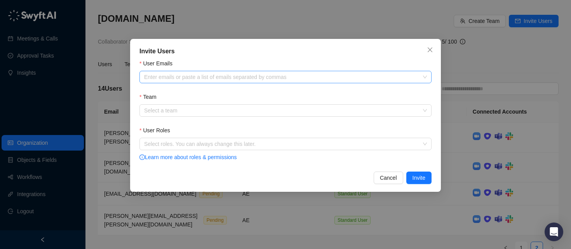
click at [251, 81] on div "Enter emails or paste a list of emails separated by commas" at bounding box center [285, 77] width 292 height 12
paste input "**********"
type input "**********"
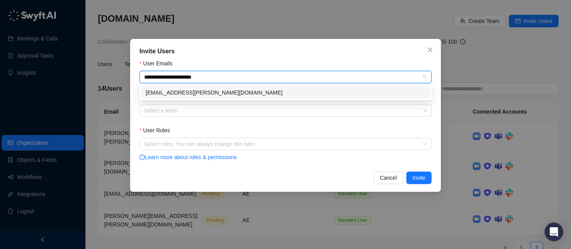
click at [220, 87] on div "[EMAIL_ADDRESS][PERSON_NAME][DOMAIN_NAME]" at bounding box center [285, 92] width 289 height 12
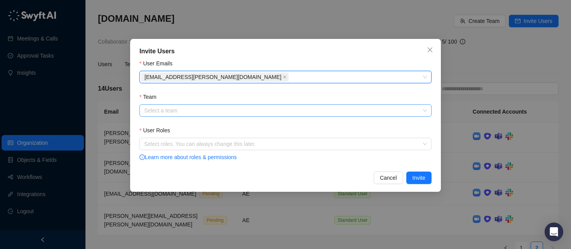
click at [181, 110] on input "Team" at bounding box center [283, 111] width 278 height 12
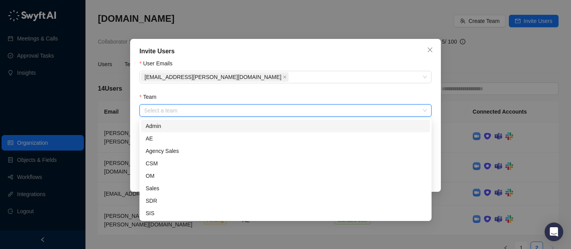
click at [177, 125] on div "Admin" at bounding box center [286, 126] width 280 height 9
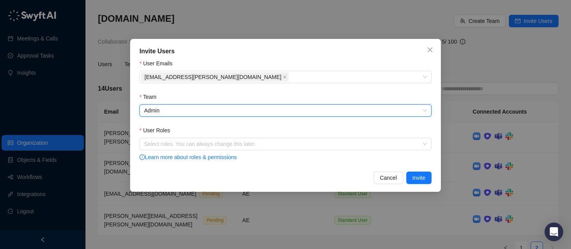
click at [174, 109] on span "Admin" at bounding box center [285, 111] width 283 height 12
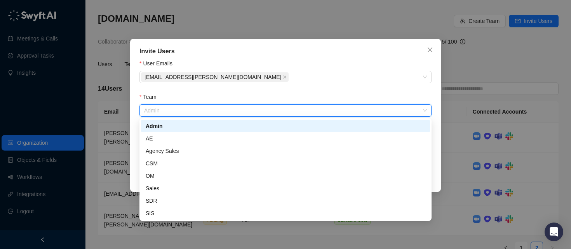
click at [164, 137] on div "AE" at bounding box center [286, 138] width 280 height 9
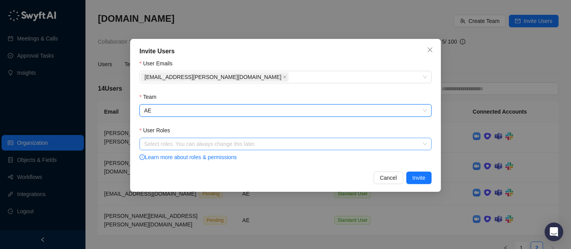
click at [199, 146] on div at bounding box center [281, 144] width 281 height 6
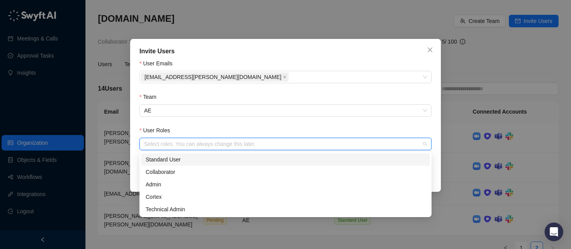
click at [195, 161] on div "Standard User" at bounding box center [286, 159] width 280 height 9
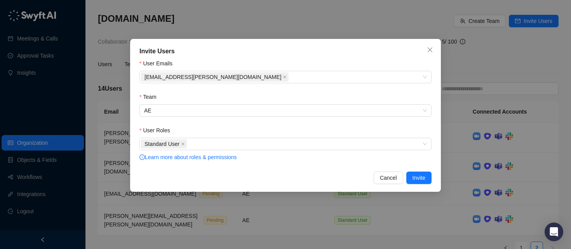
drag, startPoint x: 288, startPoint y: 120, endPoint x: 302, endPoint y: 127, distance: 15.3
click at [288, 120] on form "User Emails [EMAIL_ADDRESS][PERSON_NAME][DOMAIN_NAME] Team AE User Roles Standa…" at bounding box center [285, 110] width 292 height 103
click at [413, 176] on span "Invite" at bounding box center [419, 177] width 13 height 9
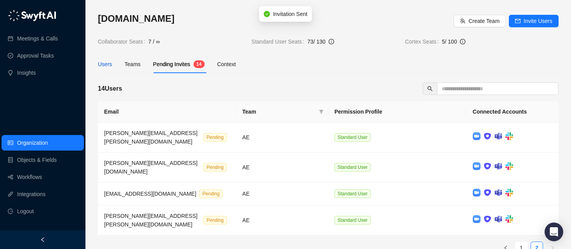
click at [102, 64] on div "Users" at bounding box center [105, 64] width 14 height 9
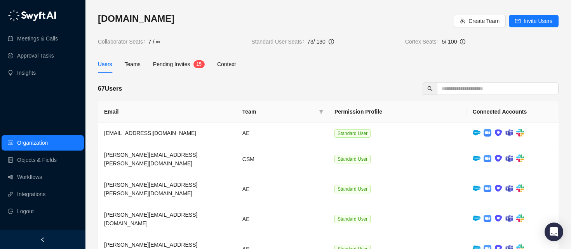
click at [103, 62] on div "Users" at bounding box center [105, 64] width 14 height 9
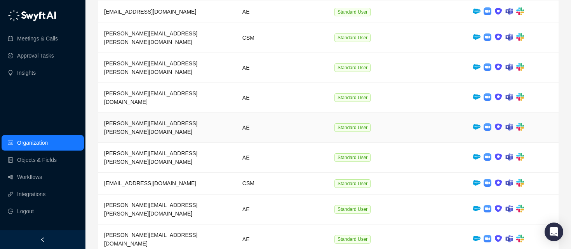
scroll to position [122, 0]
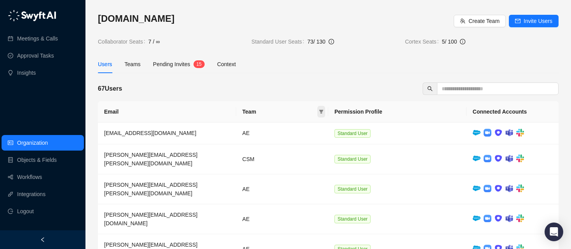
click at [322, 110] on icon "filter" at bounding box center [321, 112] width 4 height 4
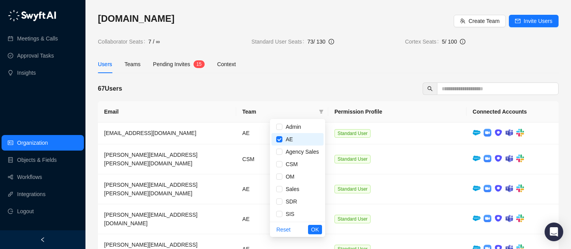
click at [319, 231] on button "OK" at bounding box center [315, 229] width 14 height 9
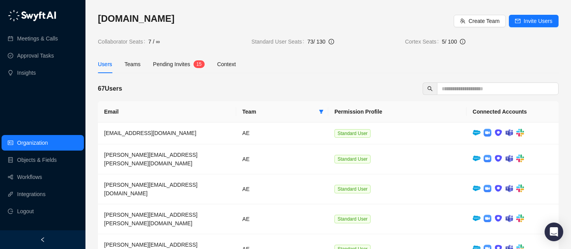
click at [173, 65] on span "Pending Invites" at bounding box center [171, 64] width 37 height 6
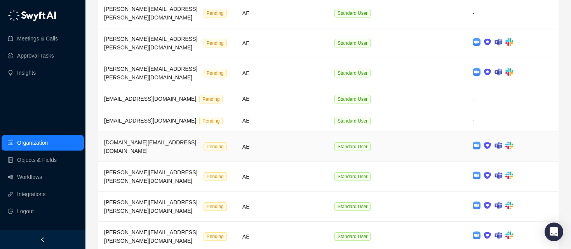
scroll to position [130, 0]
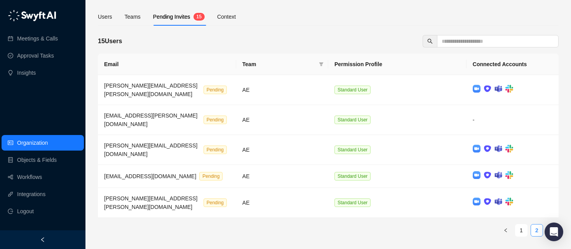
scroll to position [16, 0]
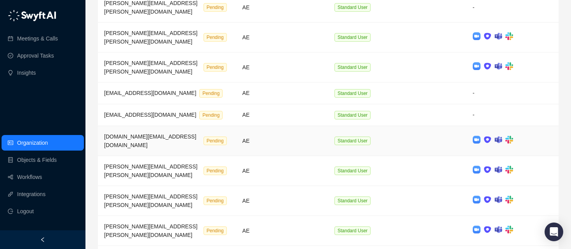
scroll to position [0, 0]
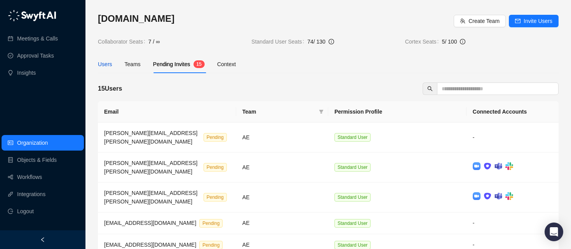
click at [108, 64] on div "Users" at bounding box center [105, 64] width 14 height 9
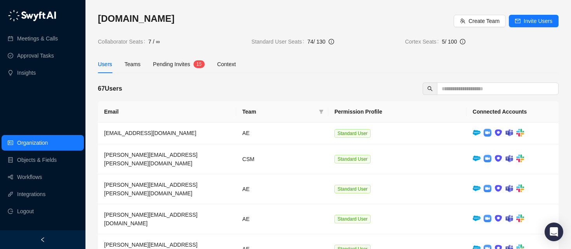
scroll to position [122, 0]
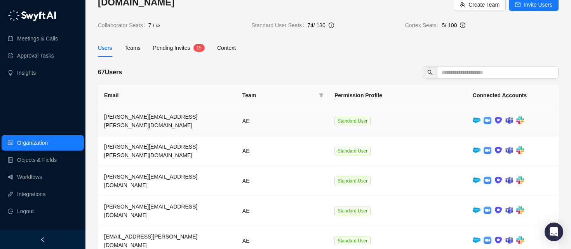
scroll to position [0, 0]
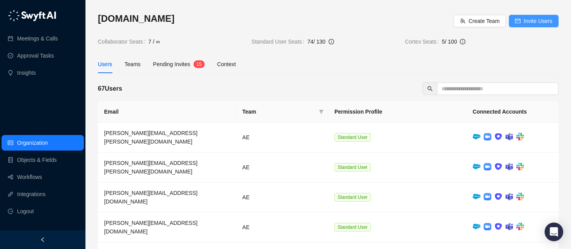
click at [531, 21] on span "Invite Users" at bounding box center [538, 21] width 29 height 9
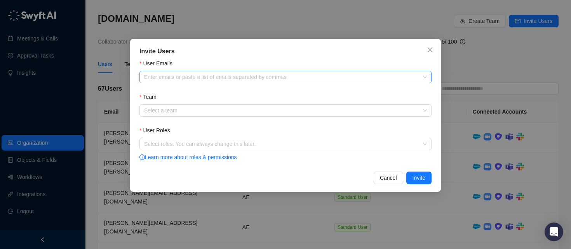
click at [256, 76] on div at bounding box center [281, 77] width 281 height 6
paste input "**********"
type input "**********"
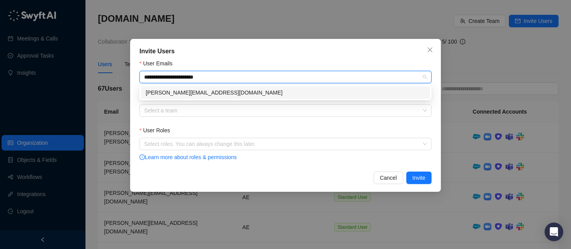
click at [200, 96] on div "[PERSON_NAME][EMAIL_ADDRESS][DOMAIN_NAME]" at bounding box center [286, 92] width 280 height 9
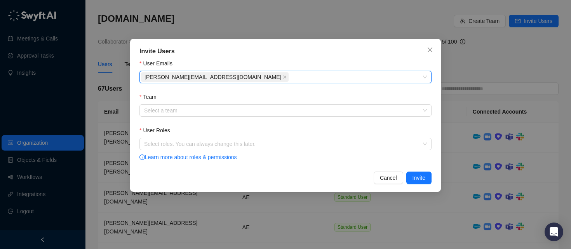
paste input "**********"
type input "**********"
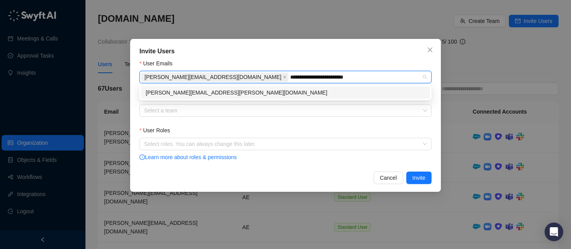
click at [256, 87] on div "[PERSON_NAME][EMAIL_ADDRESS][PERSON_NAME][DOMAIN_NAME]" at bounding box center [285, 92] width 289 height 12
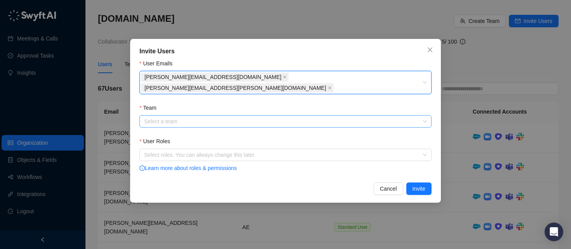
click at [213, 115] on input "Team" at bounding box center [283, 121] width 278 height 12
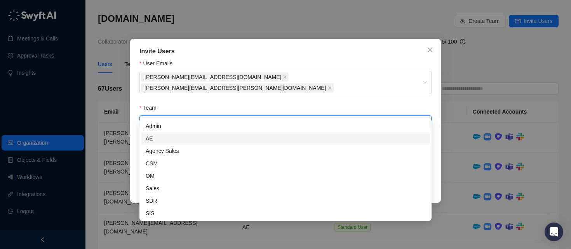
click at [171, 136] on div "AE" at bounding box center [286, 138] width 280 height 9
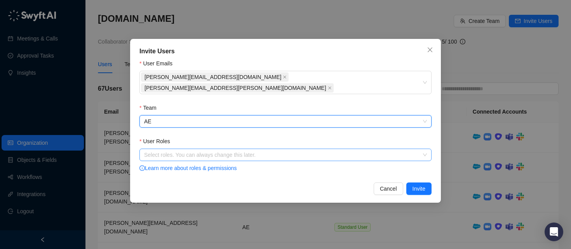
click at [164, 152] on div at bounding box center [281, 155] width 281 height 6
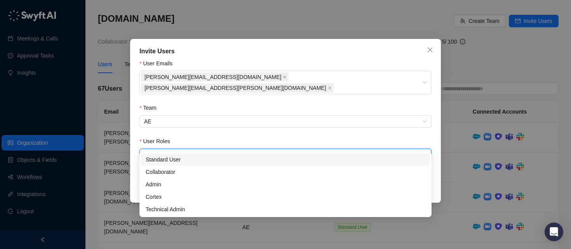
click at [177, 160] on div "Standard User" at bounding box center [286, 159] width 280 height 9
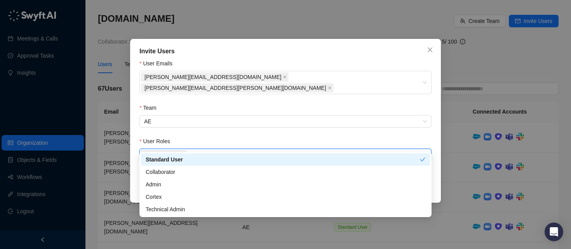
click at [438, 164] on div "Invite Users User Emails [PERSON_NAME][EMAIL_ADDRESS][DOMAIN_NAME] [PERSON_NAME…" at bounding box center [285, 121] width 311 height 164
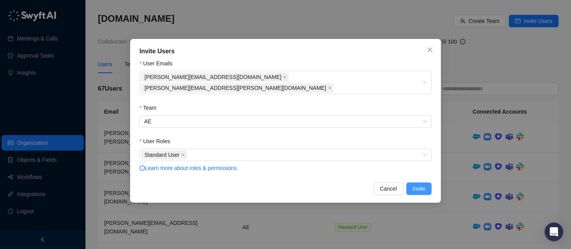
click at [417, 184] on span "Invite" at bounding box center [419, 188] width 13 height 9
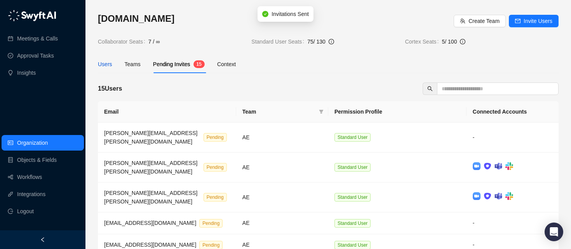
click at [105, 66] on div "Users" at bounding box center [105, 64] width 14 height 9
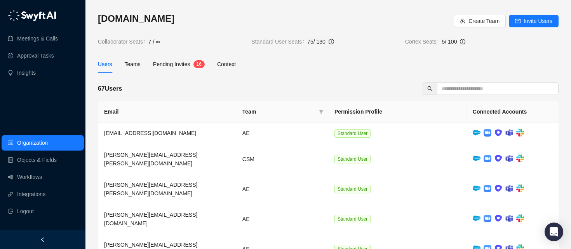
click at [189, 63] on span "Pending Invites" at bounding box center [171, 64] width 37 height 6
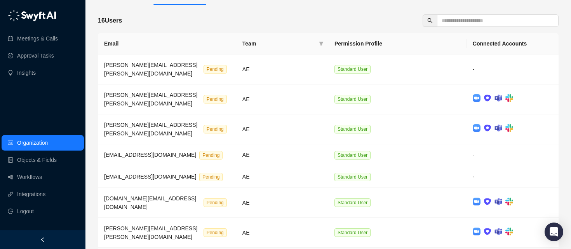
scroll to position [130, 0]
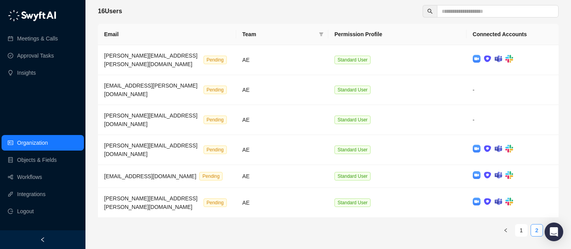
scroll to position [39, 0]
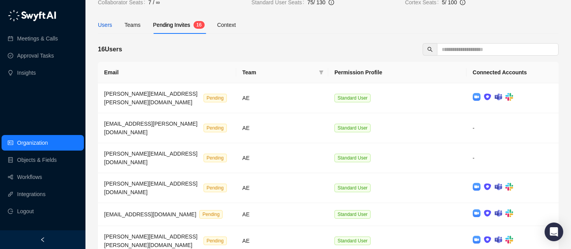
drag, startPoint x: 106, startPoint y: 25, endPoint x: 113, endPoint y: 27, distance: 6.5
click at [106, 25] on div "Users" at bounding box center [105, 25] width 14 height 9
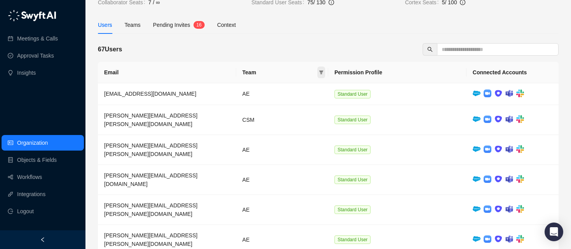
click at [323, 71] on icon "filter" at bounding box center [321, 72] width 5 height 5
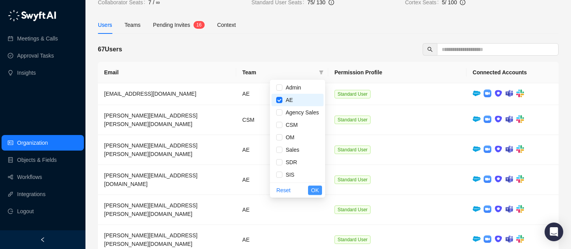
click at [316, 190] on span "OK" at bounding box center [315, 190] width 8 height 9
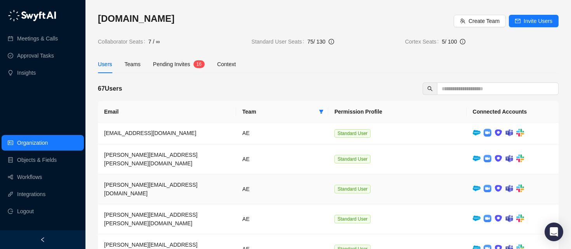
scroll to position [122, 0]
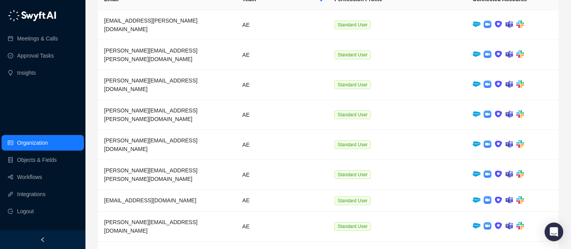
scroll to position [0, 0]
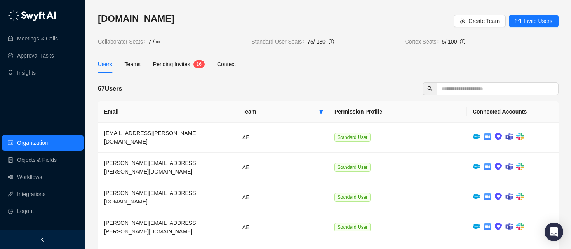
click at [178, 64] on span "Pending Invites" at bounding box center [171, 64] width 37 height 6
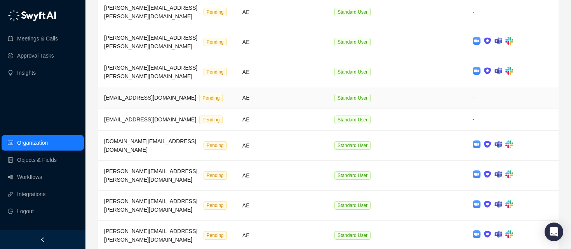
scroll to position [130, 0]
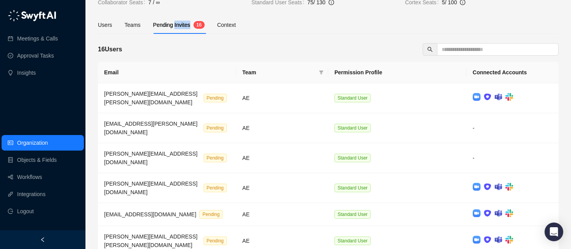
scroll to position [0, 0]
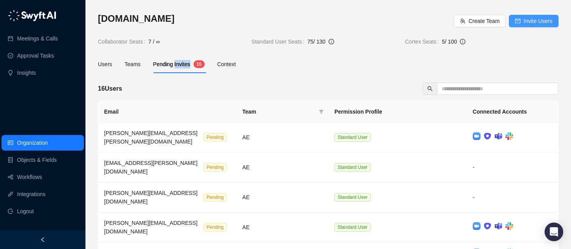
click at [550, 23] on span "Invite Users" at bounding box center [538, 21] width 29 height 9
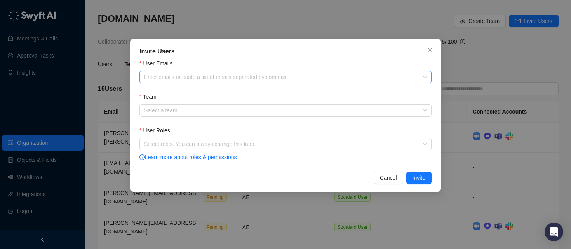
click at [221, 77] on div at bounding box center [281, 77] width 281 height 6
paste input "**********"
type input "**********"
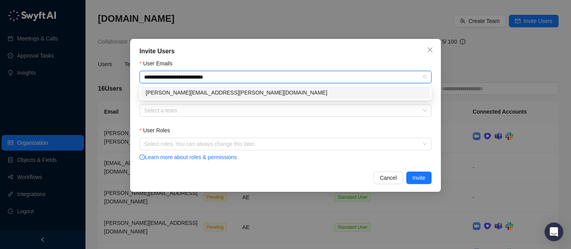
click at [213, 87] on div "[PERSON_NAME][EMAIL_ADDRESS][PERSON_NAME][DOMAIN_NAME]" at bounding box center [285, 92] width 289 height 12
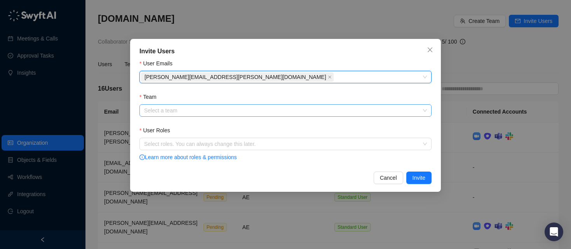
click at [204, 110] on input "Team" at bounding box center [283, 111] width 278 height 12
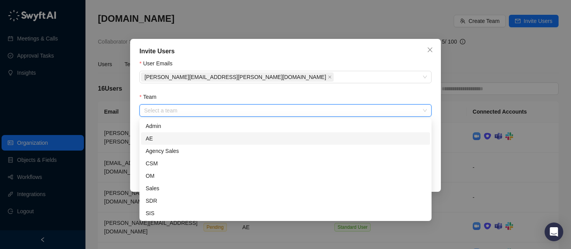
click at [190, 134] on div "AE" at bounding box center [286, 138] width 280 height 9
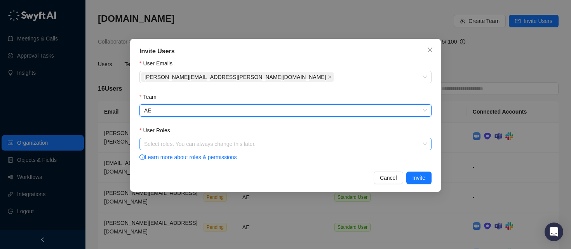
click at [192, 142] on div at bounding box center [281, 144] width 281 height 6
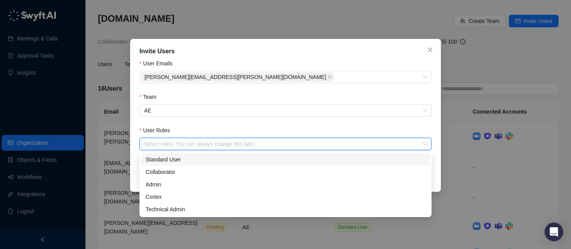
click at [194, 160] on div "Standard User" at bounding box center [286, 159] width 280 height 9
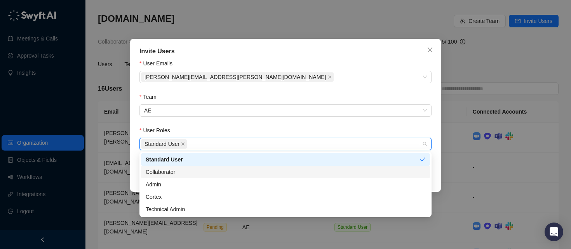
click at [437, 168] on div "Invite Users User Emails [PERSON_NAME][EMAIL_ADDRESS][PERSON_NAME][DOMAIN_NAME]…" at bounding box center [285, 115] width 311 height 153
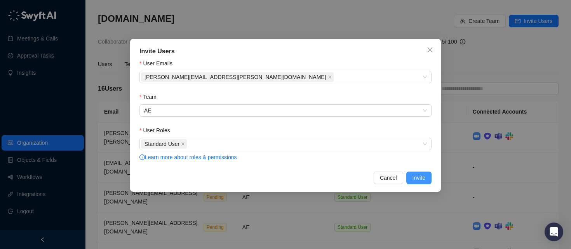
click at [421, 176] on span "Invite" at bounding box center [419, 177] width 13 height 9
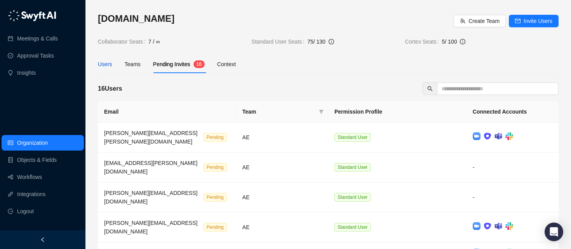
click at [99, 65] on div "Users" at bounding box center [105, 64] width 14 height 9
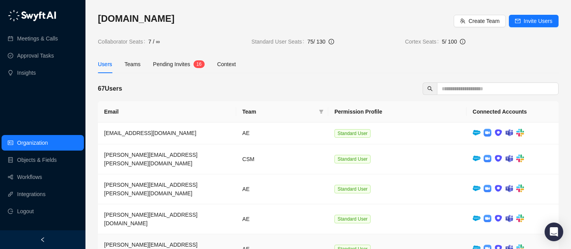
scroll to position [122, 0]
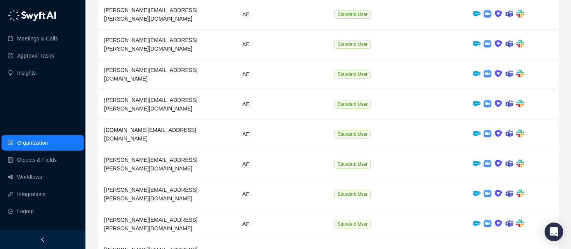
scroll to position [0, 0]
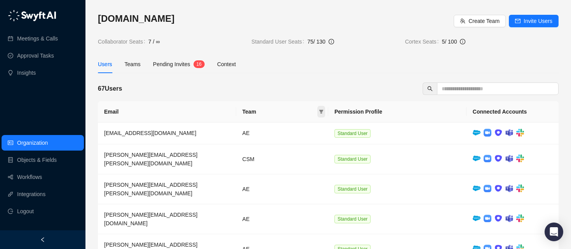
click at [322, 112] on icon "filter" at bounding box center [321, 111] width 5 height 5
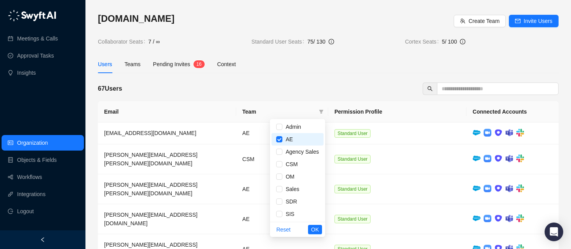
click at [316, 230] on span "OK" at bounding box center [315, 229] width 8 height 9
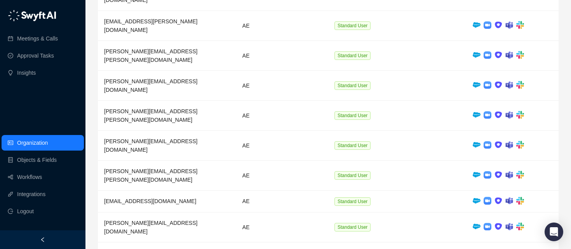
scroll to position [992, 0]
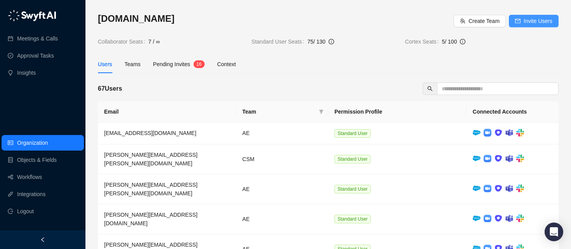
click at [529, 19] on span "Invite Users" at bounding box center [538, 21] width 29 height 9
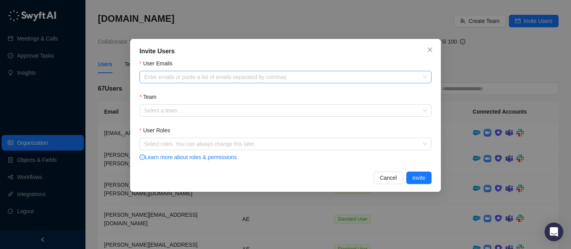
click at [243, 78] on div at bounding box center [281, 77] width 281 height 6
paste input "**********"
type input "**********"
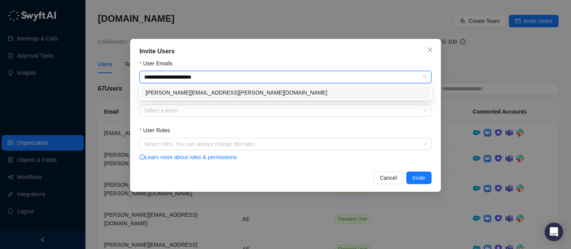
click at [204, 93] on div "paul.koelle@synthesia.io" at bounding box center [286, 92] width 280 height 9
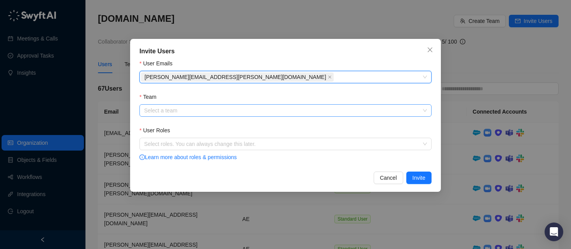
click at [194, 110] on input "Team" at bounding box center [283, 111] width 278 height 12
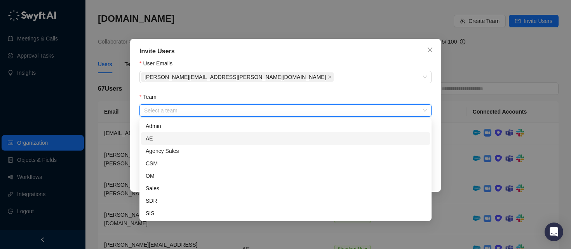
click at [166, 138] on div "AE" at bounding box center [286, 138] width 280 height 9
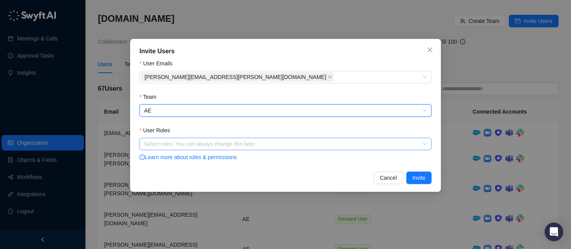
click at [167, 141] on div at bounding box center [281, 144] width 281 height 6
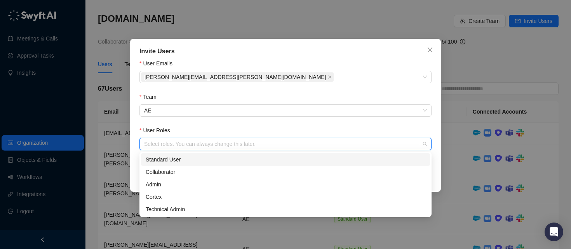
click at [169, 160] on div "Standard User" at bounding box center [286, 159] width 280 height 9
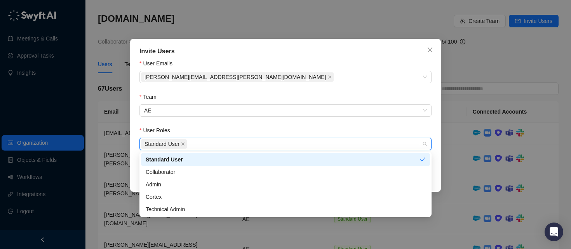
drag, startPoint x: 439, startPoint y: 157, endPoint x: 434, endPoint y: 160, distance: 5.1
click at [439, 157] on div "Invite Users User Emails paul.koelle@synthesia.io Team AE User Roles Standard U…" at bounding box center [285, 115] width 311 height 153
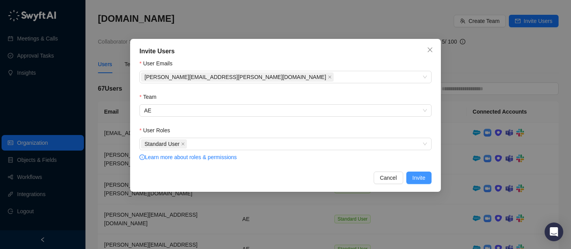
click at [420, 173] on button "Invite" at bounding box center [418, 177] width 25 height 12
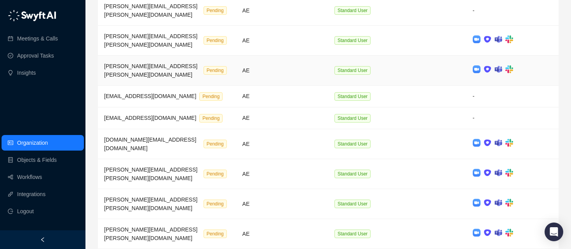
scroll to position [130, 0]
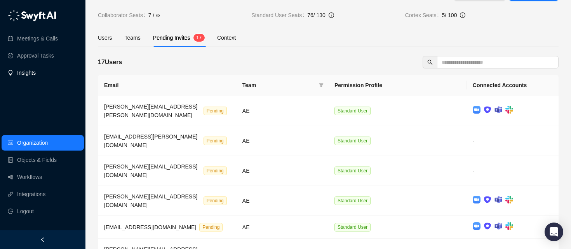
scroll to position [0, 0]
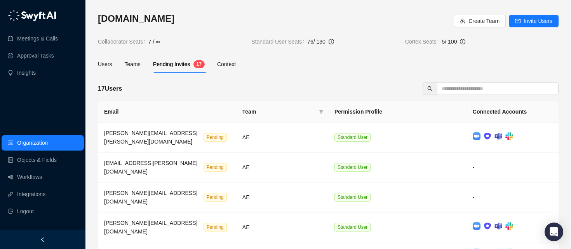
click at [533, 17] on span "Invite Users" at bounding box center [538, 21] width 29 height 9
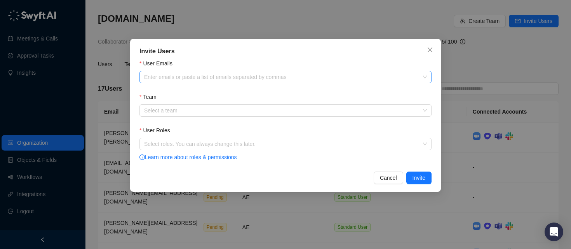
click at [258, 78] on div at bounding box center [281, 77] width 281 height 6
paste input "**********"
type input "**********"
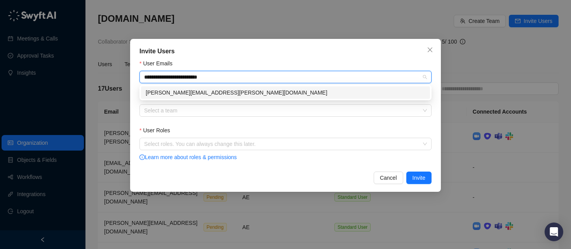
click at [225, 91] on div "[PERSON_NAME][EMAIL_ADDRESS][PERSON_NAME][DOMAIN_NAME]" at bounding box center [286, 92] width 280 height 9
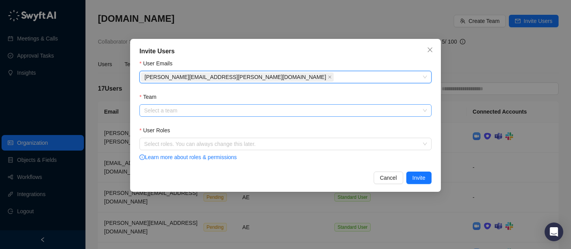
click at [186, 107] on input "Team" at bounding box center [283, 111] width 278 height 12
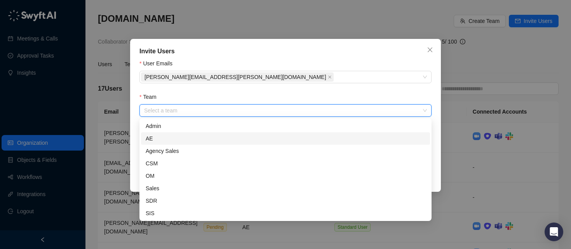
click at [176, 136] on div "AE" at bounding box center [286, 138] width 280 height 9
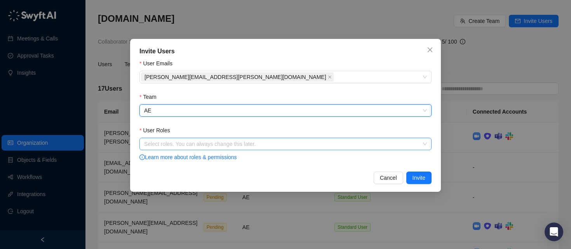
click at [183, 145] on div at bounding box center [281, 144] width 281 height 6
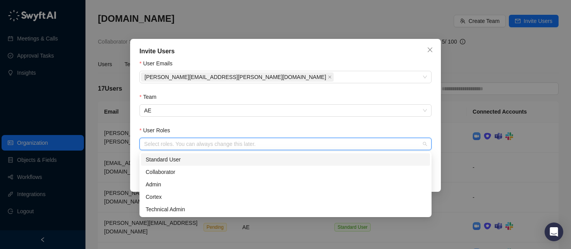
click at [177, 155] on div "Standard User" at bounding box center [286, 159] width 280 height 9
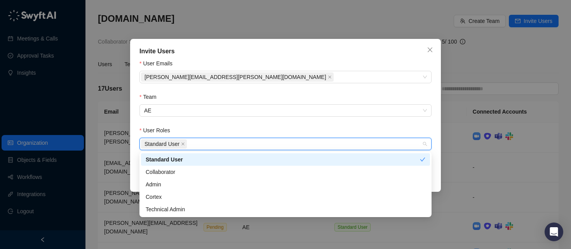
click at [375, 131] on div "User Roles" at bounding box center [285, 132] width 292 height 12
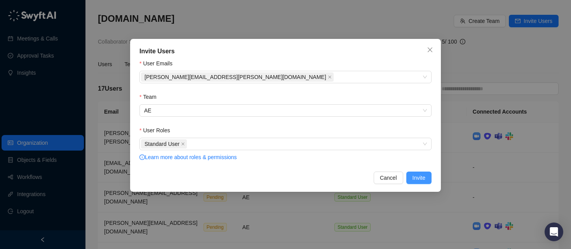
click at [418, 177] on span "Invite" at bounding box center [419, 177] width 13 height 9
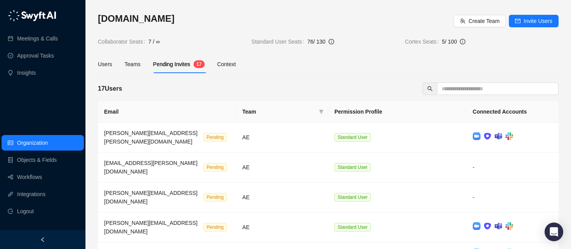
click at [532, 20] on span "Invite Users" at bounding box center [538, 21] width 29 height 9
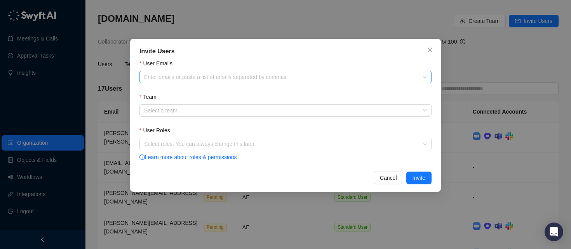
click at [234, 76] on div at bounding box center [281, 77] width 281 height 6
paste input "**********"
type input "**********"
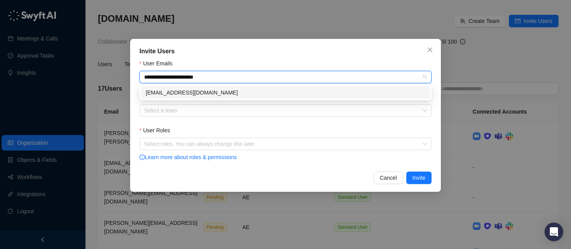
click at [185, 94] on div "vishal.arjan@synthesia.io" at bounding box center [286, 92] width 280 height 9
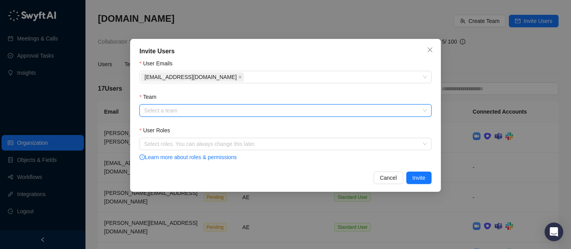
click at [173, 108] on input "Team" at bounding box center [283, 111] width 278 height 12
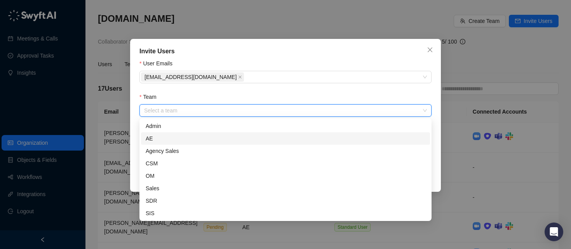
click at [169, 134] on div "AE" at bounding box center [286, 138] width 280 height 9
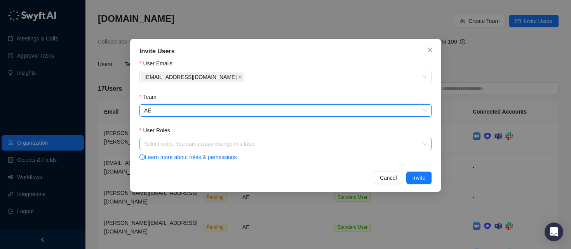
click at [165, 145] on div at bounding box center [281, 144] width 281 height 6
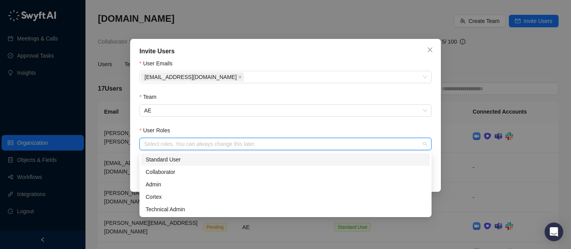
click at [169, 160] on div "Standard User" at bounding box center [286, 159] width 280 height 9
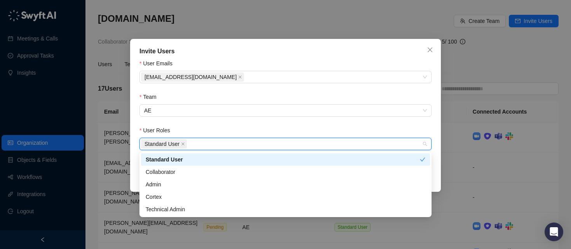
click at [321, 123] on form "User Emails vishal.arjan@synthesia.io Team AE User Roles Standard User Learn mo…" at bounding box center [285, 110] width 292 height 103
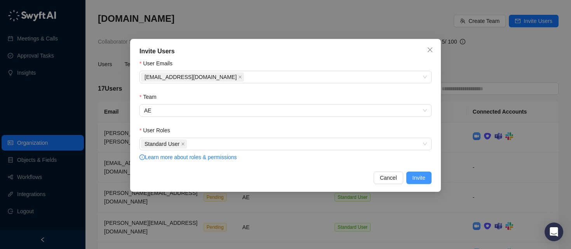
click at [416, 177] on span "Invite" at bounding box center [419, 177] width 13 height 9
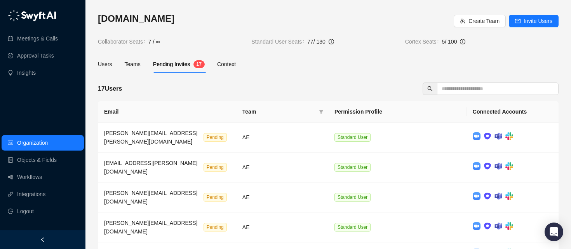
click at [116, 61] on div "Users Teams Pending Invites 1 7 Context" at bounding box center [167, 64] width 138 height 18
click at [112, 64] on div "Users" at bounding box center [105, 64] width 14 height 9
